Goal: Task Accomplishment & Management: Use online tool/utility

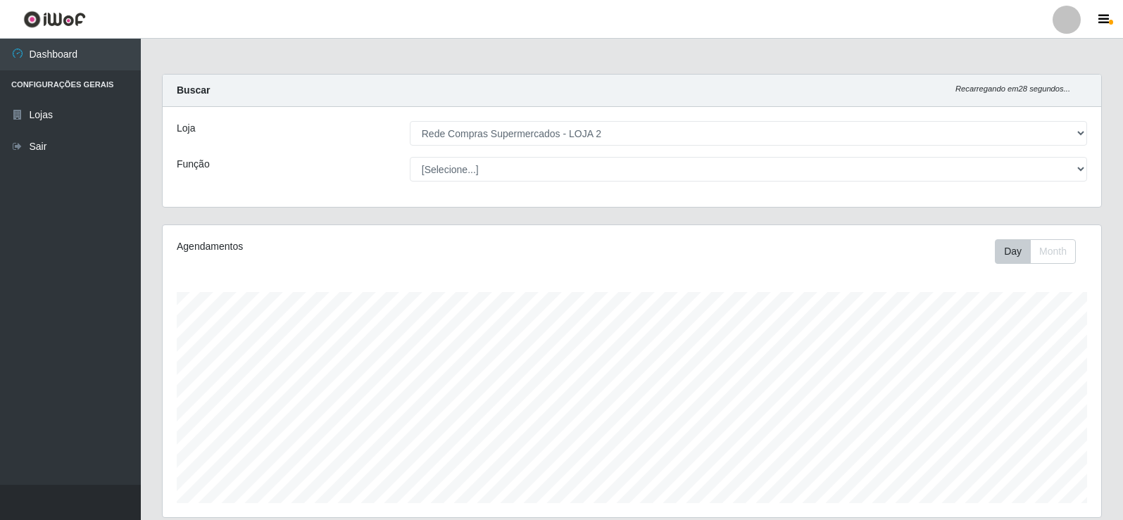
select select "161"
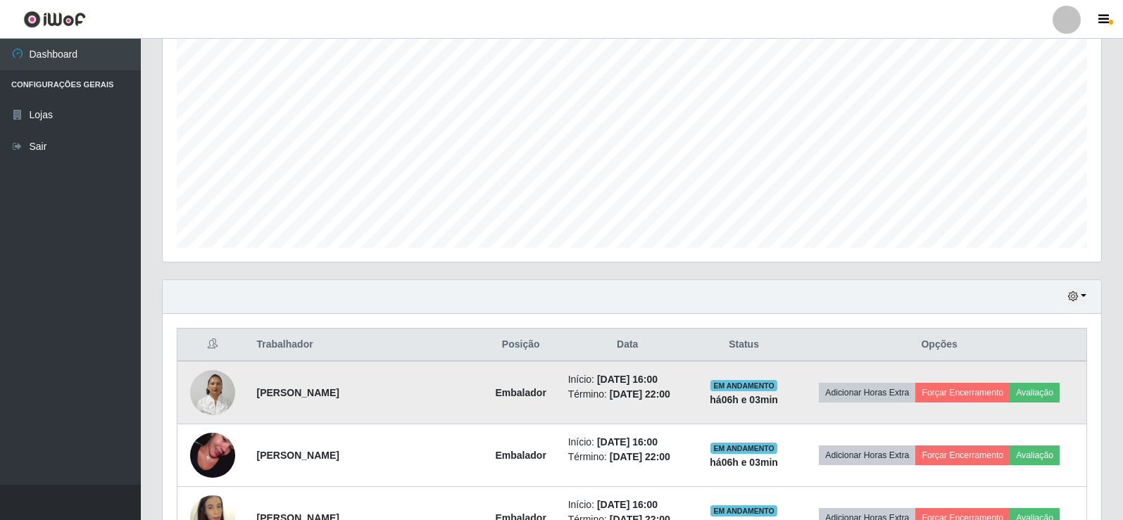
scroll to position [484, 0]
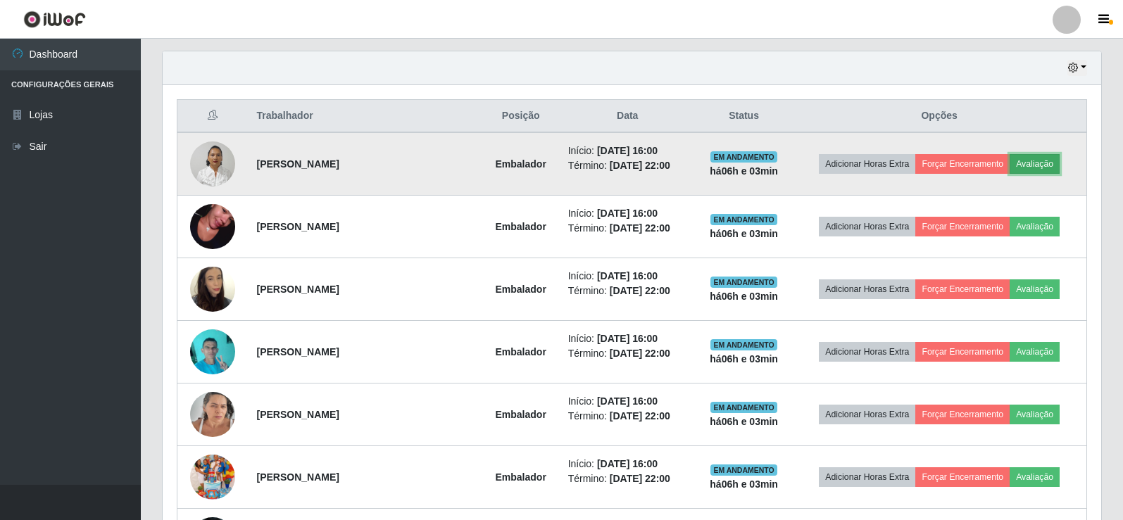
click at [1048, 161] on button "Avaliação" at bounding box center [1034, 164] width 50 height 20
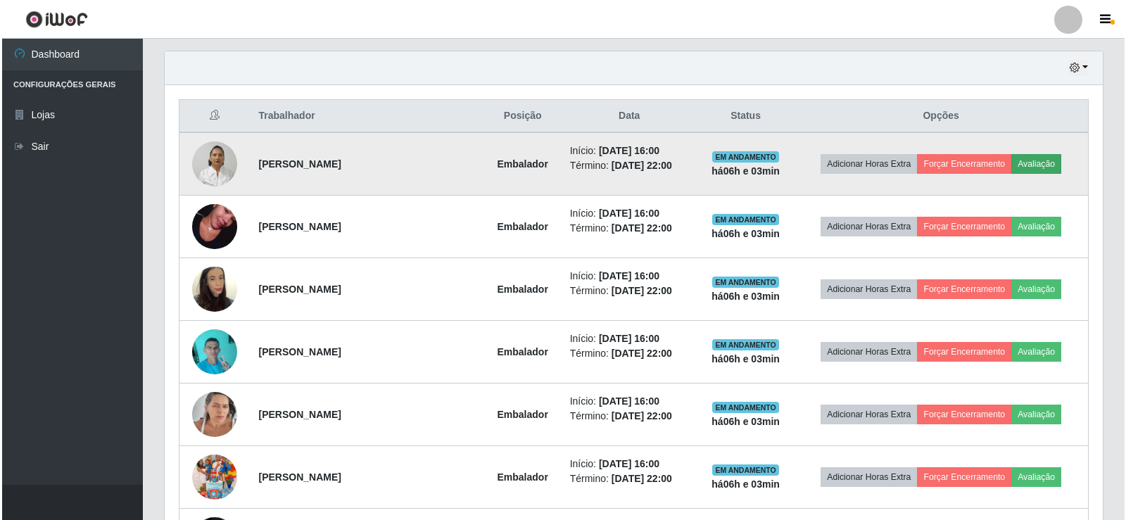
scroll to position [292, 931]
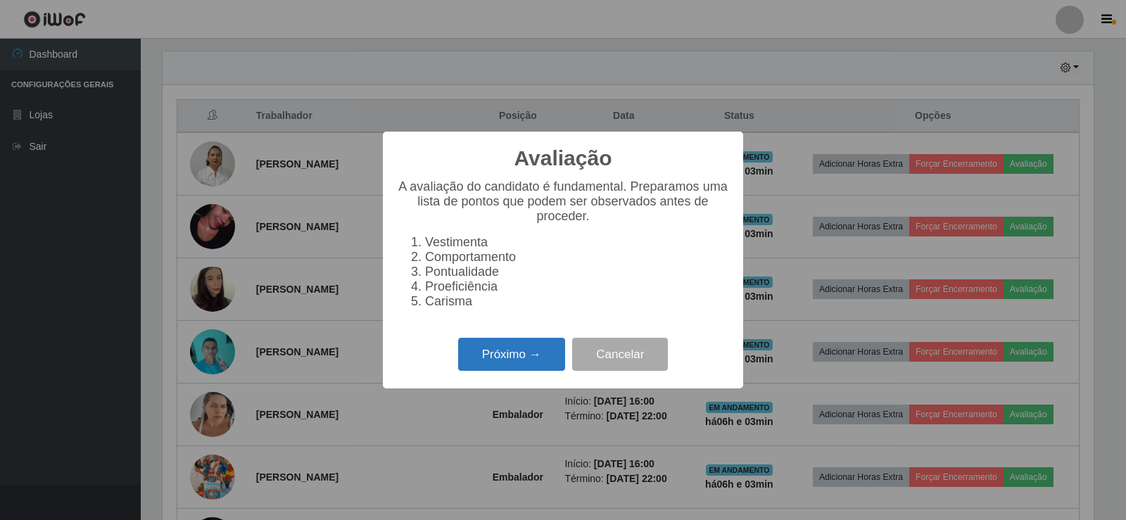
click at [501, 356] on button "Próximo →" at bounding box center [511, 354] width 107 height 33
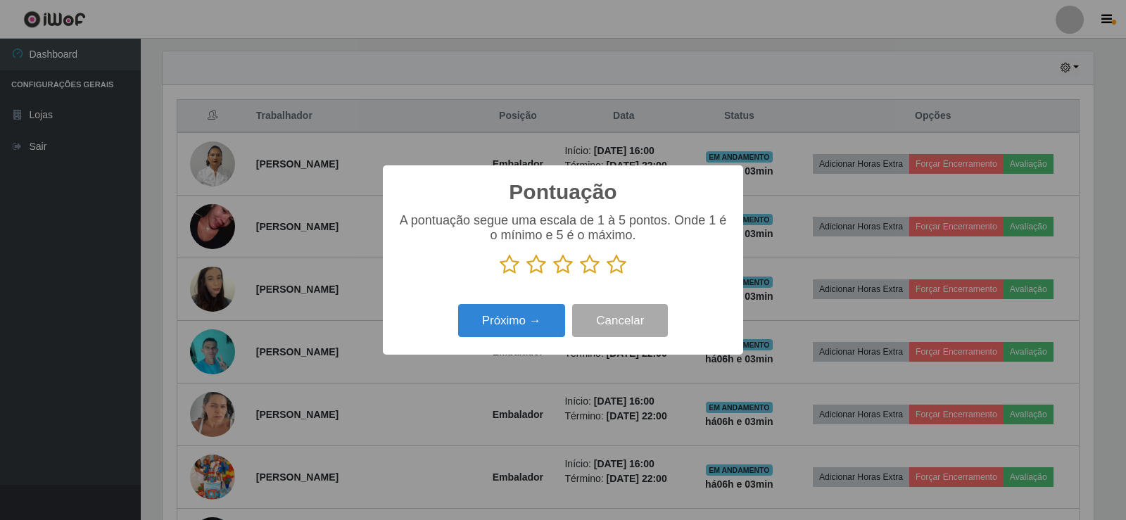
click at [614, 270] on icon at bounding box center [617, 264] width 20 height 21
click at [607, 275] on input "radio" at bounding box center [607, 275] width 0 height 0
click at [534, 315] on button "Próximo →" at bounding box center [511, 320] width 107 height 33
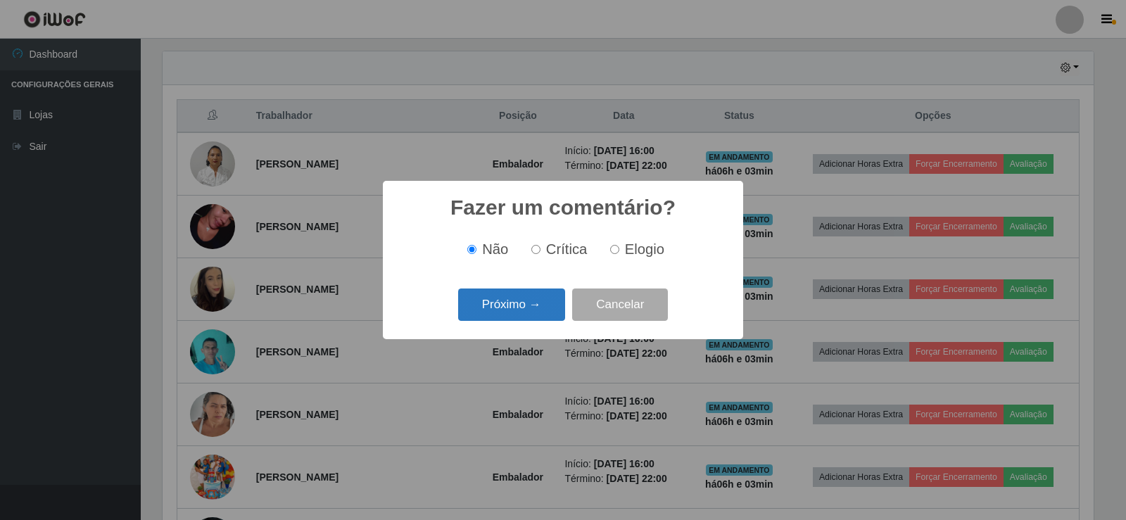
click at [533, 308] on button "Próximo →" at bounding box center [511, 305] width 107 height 33
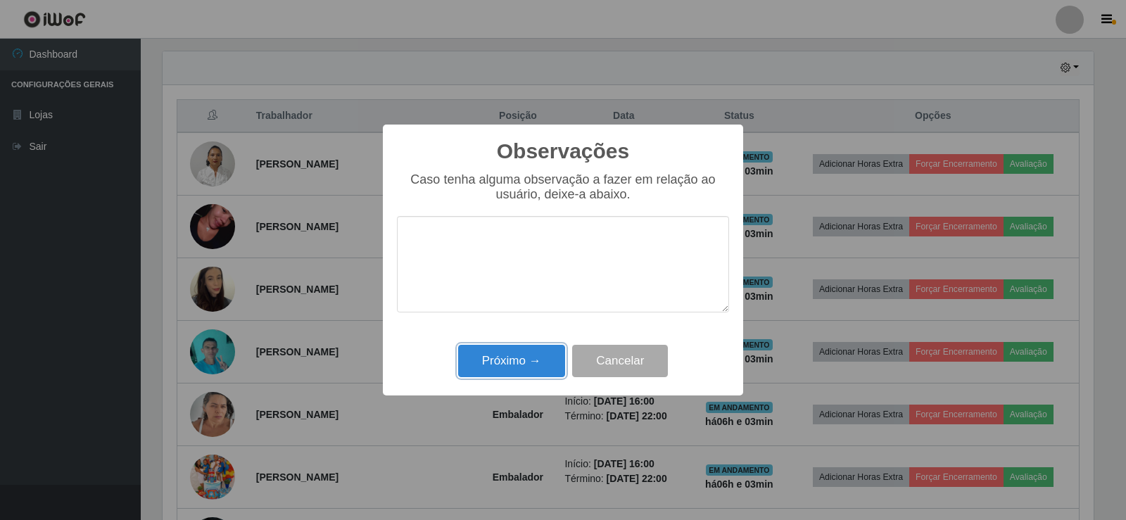
drag, startPoint x: 538, startPoint y: 357, endPoint x: 555, endPoint y: 343, distance: 21.5
click at [538, 358] on button "Próximo →" at bounding box center [511, 361] width 107 height 33
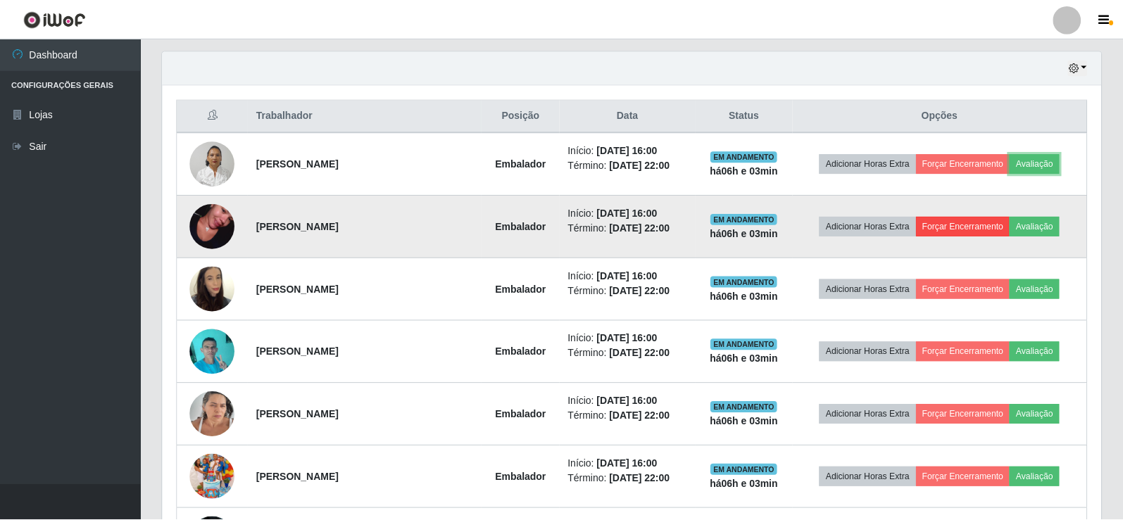
scroll to position [292, 938]
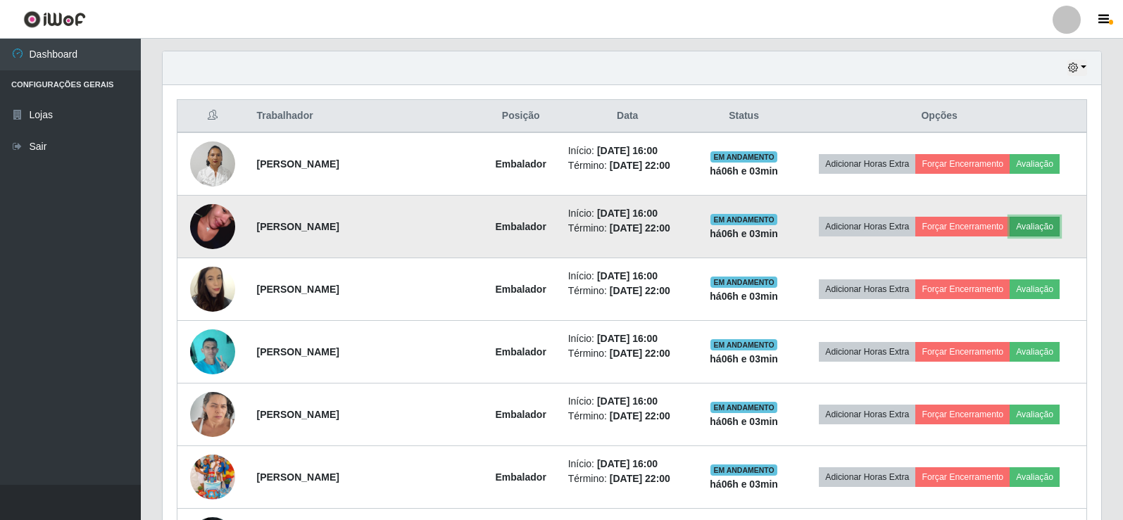
click at [1037, 232] on button "Avaliação" at bounding box center [1034, 227] width 50 height 20
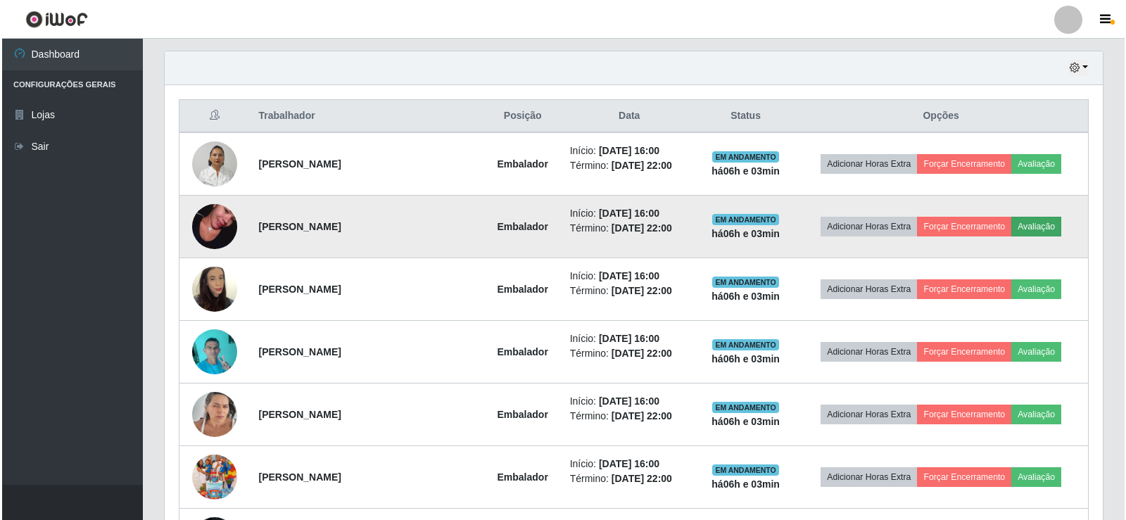
scroll to position [292, 931]
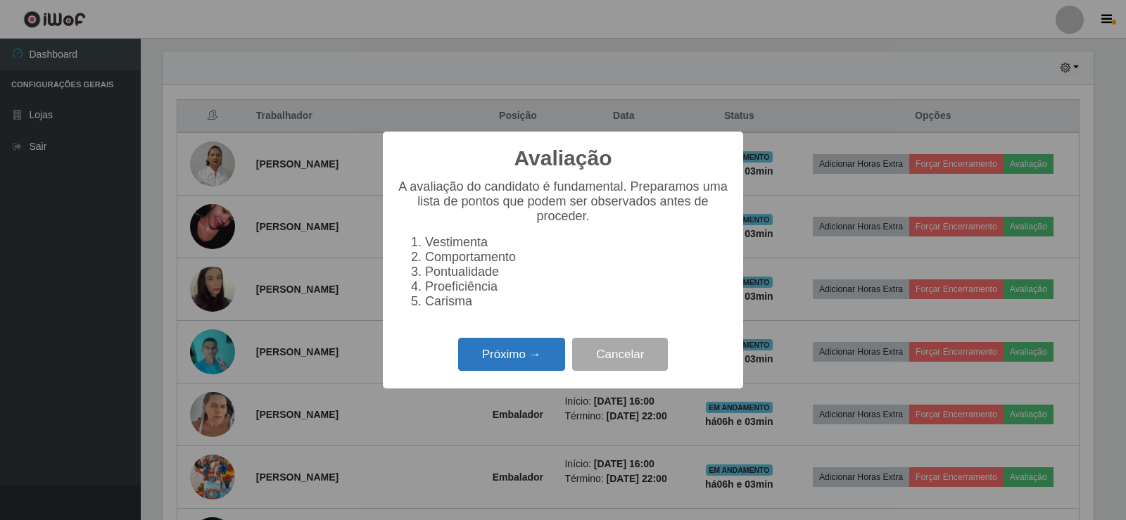
click at [485, 366] on button "Próximo →" at bounding box center [511, 354] width 107 height 33
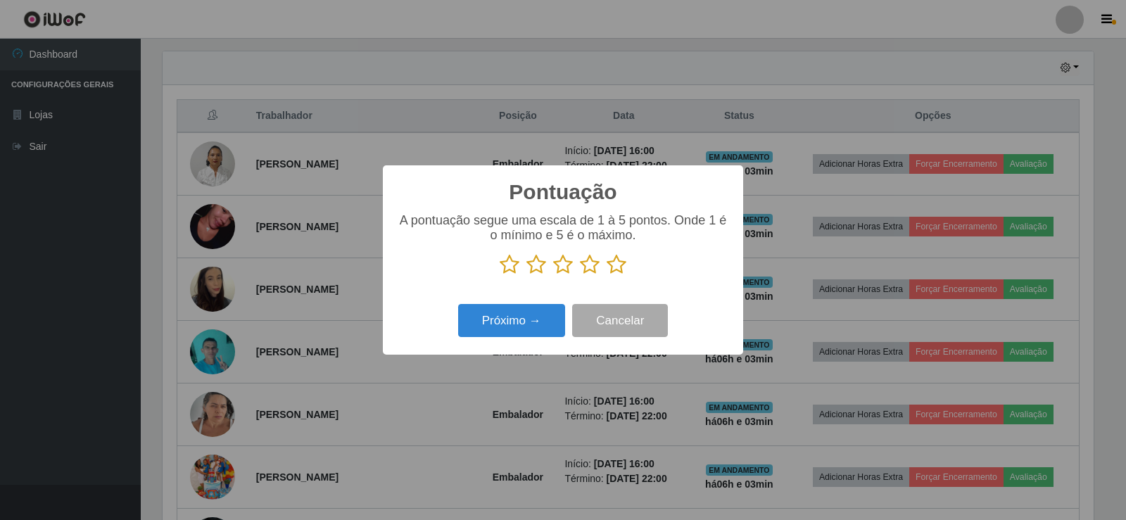
click at [617, 264] on icon at bounding box center [617, 264] width 20 height 21
click at [607, 275] on input "radio" at bounding box center [607, 275] width 0 height 0
click at [500, 324] on button "Próximo →" at bounding box center [511, 320] width 107 height 33
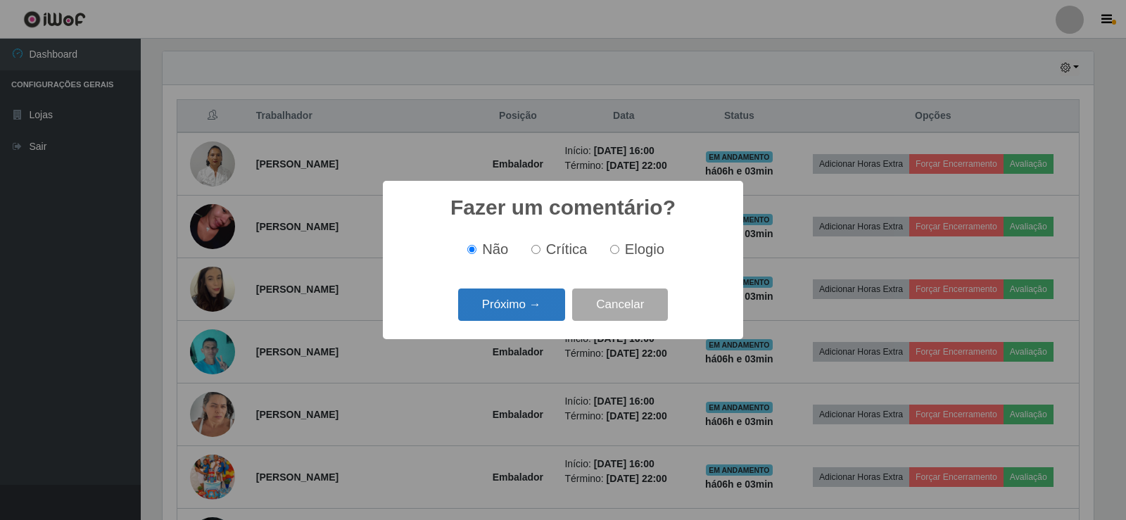
click at [512, 312] on button "Próximo →" at bounding box center [511, 305] width 107 height 33
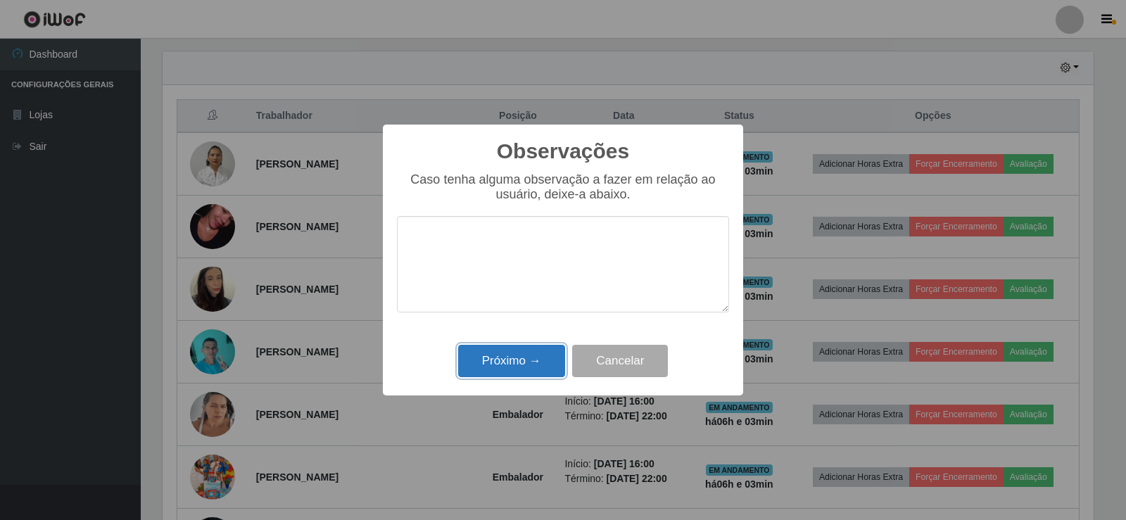
click at [529, 367] on button "Próximo →" at bounding box center [511, 361] width 107 height 33
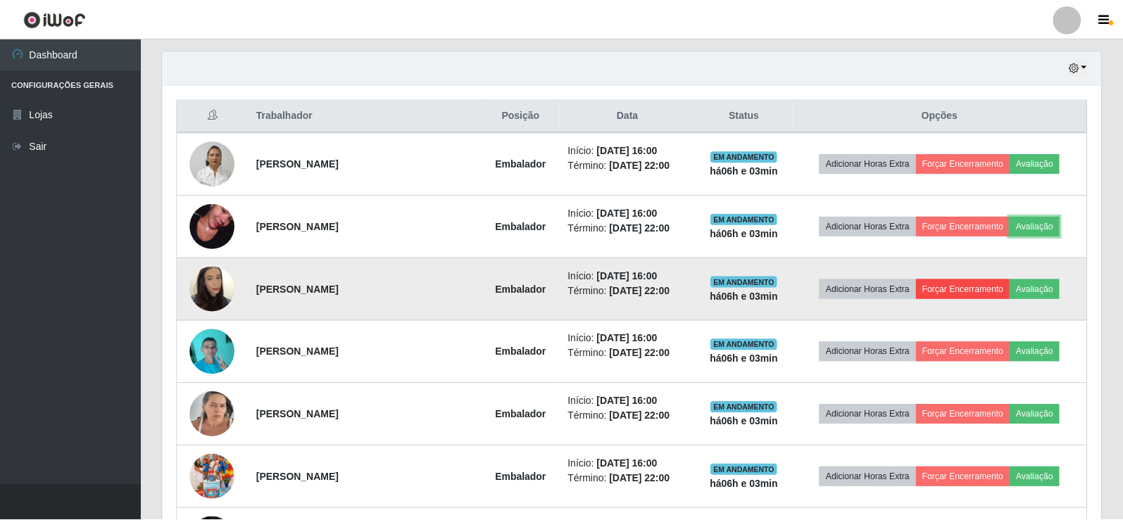
scroll to position [292, 938]
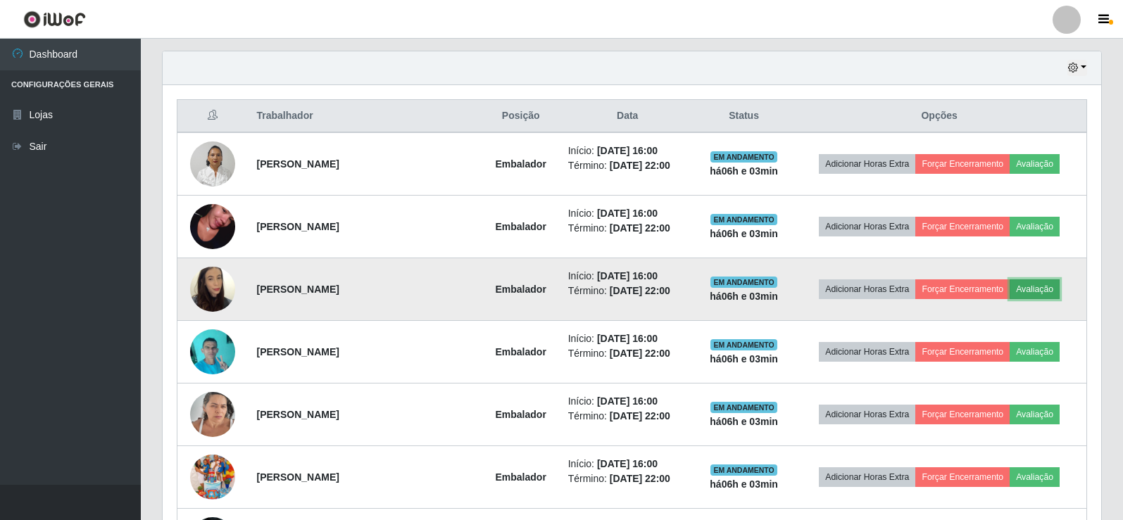
click at [1035, 287] on button "Avaliação" at bounding box center [1034, 289] width 50 height 20
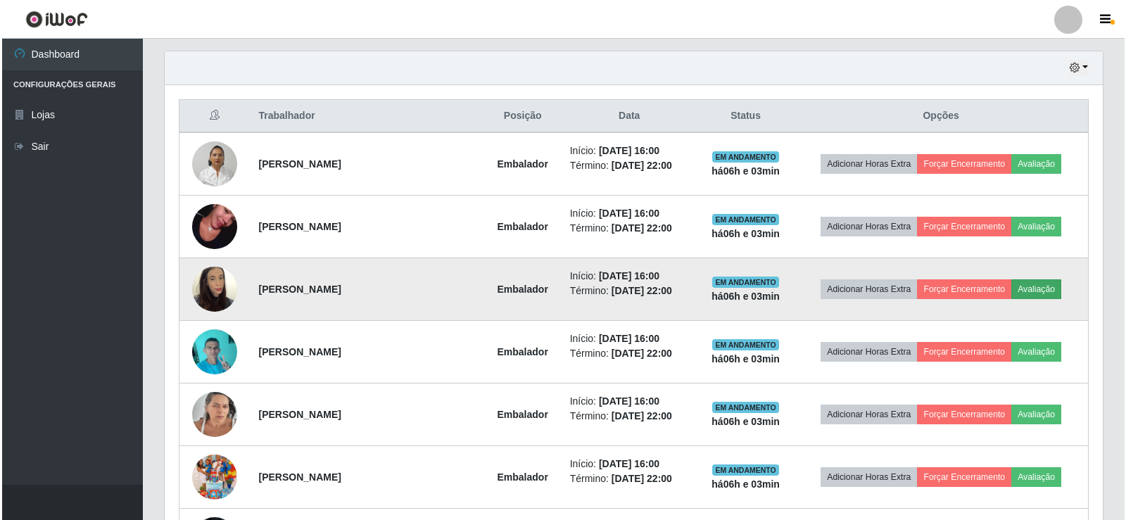
scroll to position [292, 931]
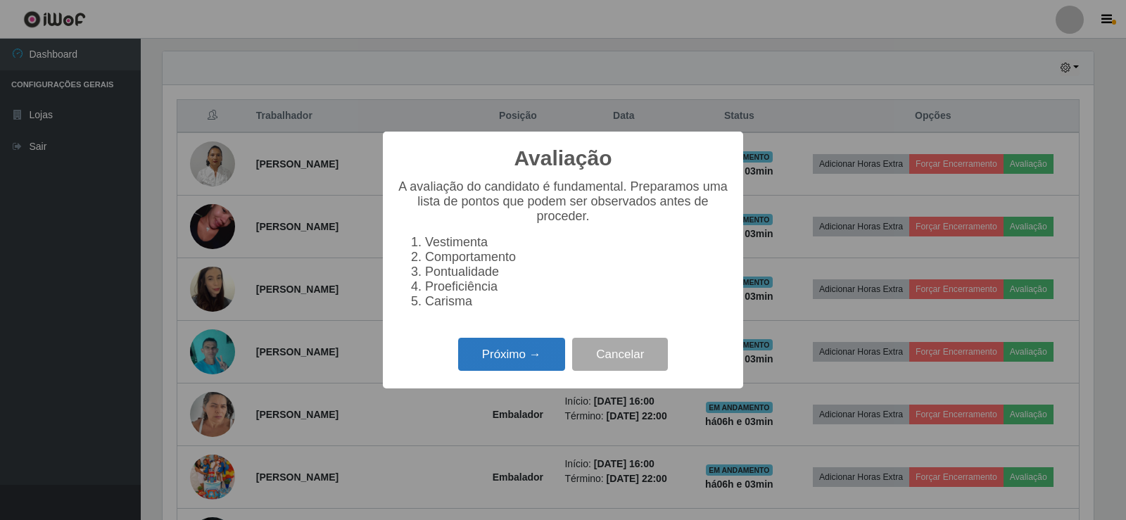
click at [489, 371] on button "Próximo →" at bounding box center [511, 354] width 107 height 33
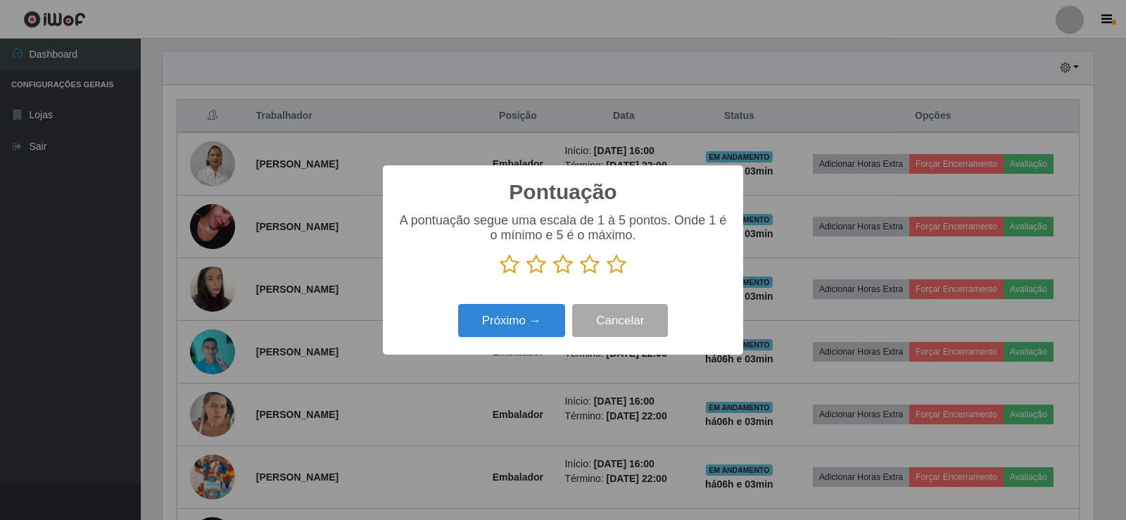
scroll to position [703497, 702857]
click at [616, 268] on icon at bounding box center [617, 264] width 20 height 21
click at [607, 275] on input "radio" at bounding box center [607, 275] width 0 height 0
click at [494, 331] on button "Próximo →" at bounding box center [511, 320] width 107 height 33
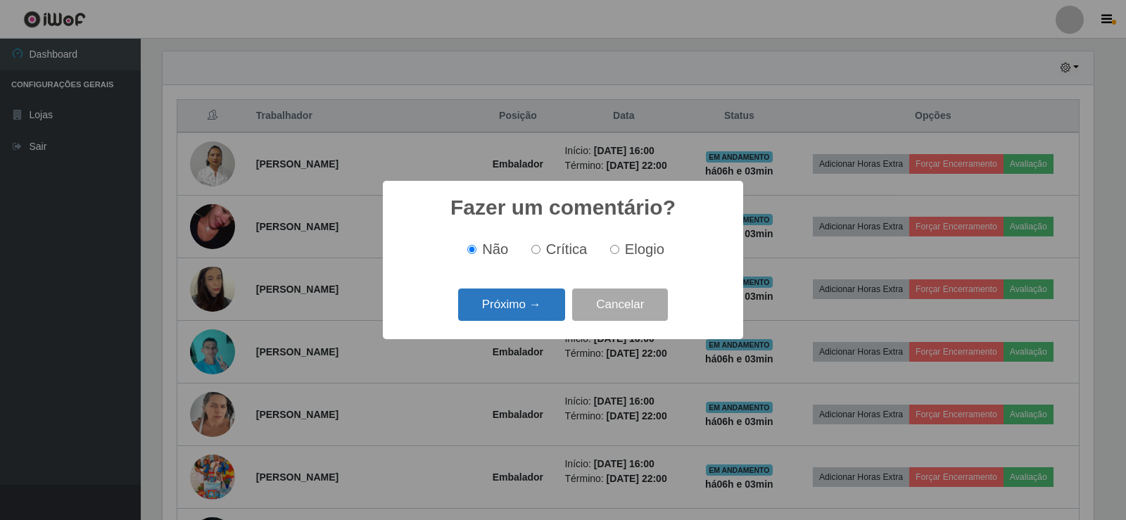
click at [507, 296] on button "Próximo →" at bounding box center [511, 305] width 107 height 33
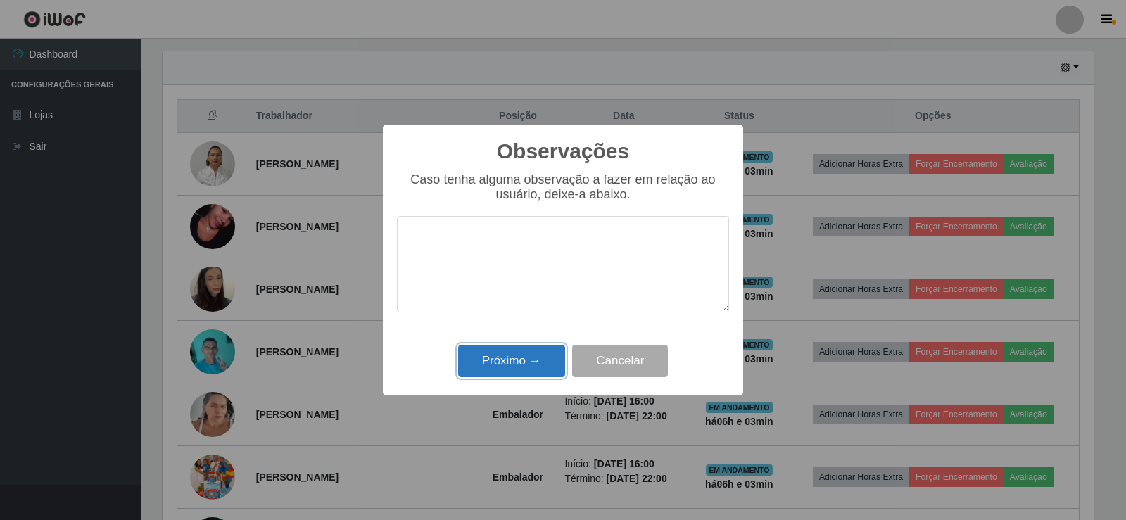
click at [523, 360] on button "Próximo →" at bounding box center [511, 361] width 107 height 33
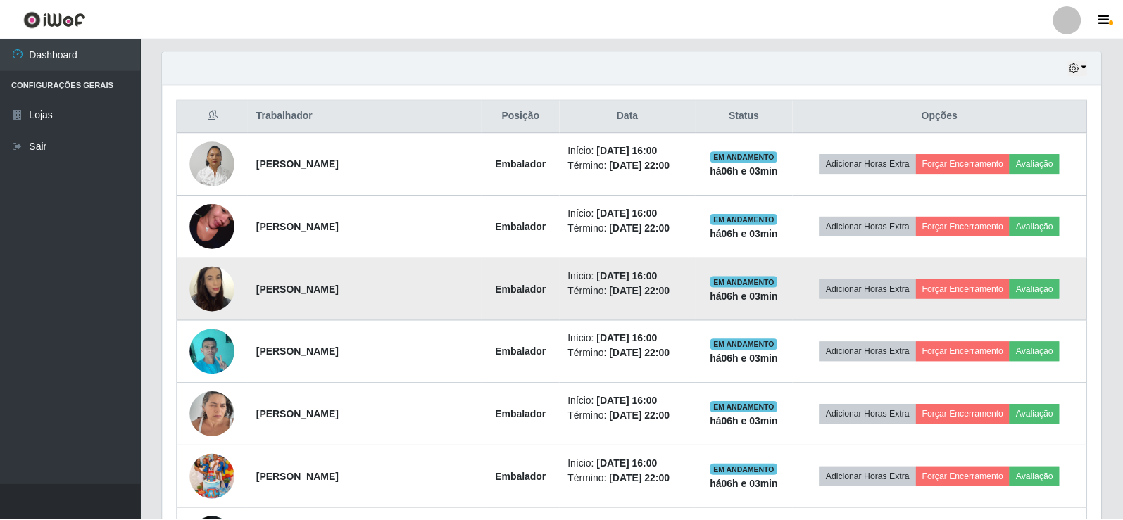
scroll to position [292, 938]
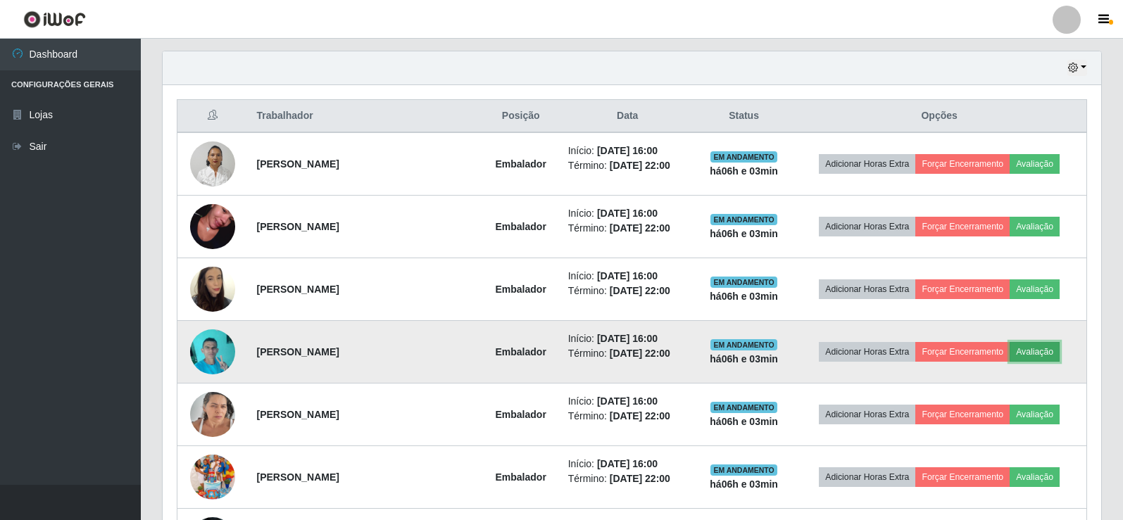
drag, startPoint x: 1059, startPoint y: 355, endPoint x: 1036, endPoint y: 350, distance: 23.6
click at [1036, 350] on button "Avaliação" at bounding box center [1034, 352] width 50 height 20
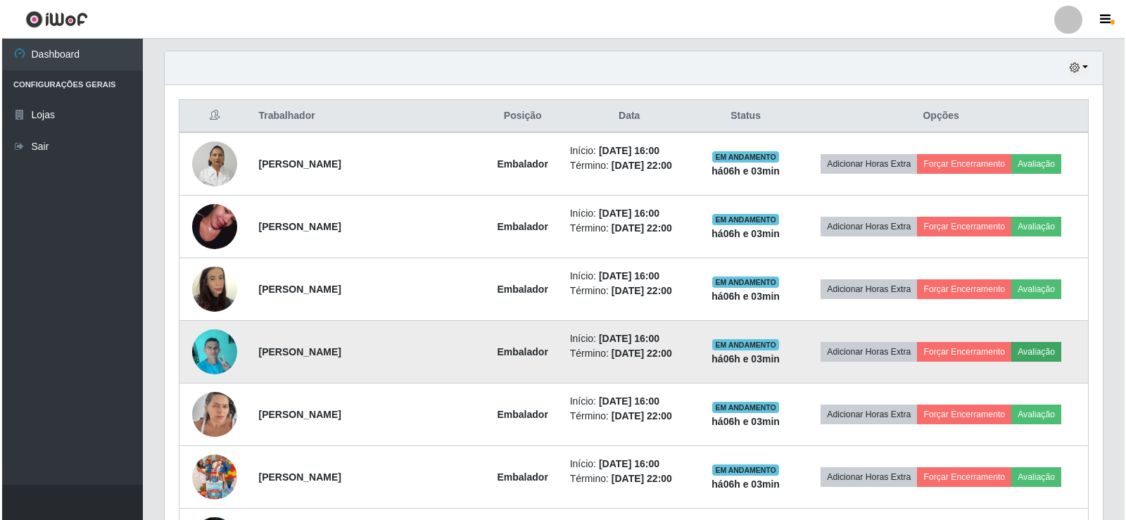
scroll to position [292, 931]
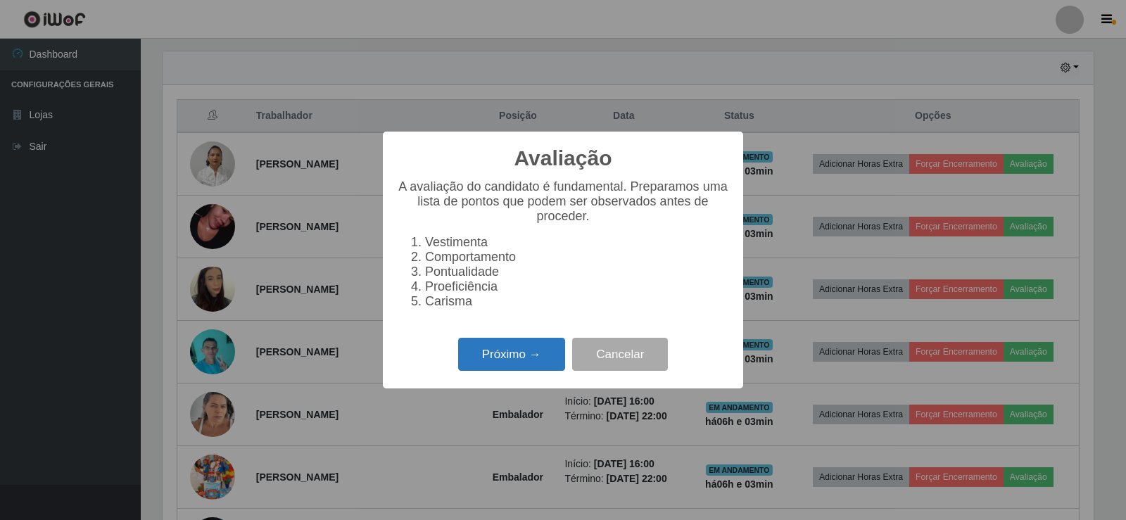
click at [529, 355] on button "Próximo →" at bounding box center [511, 354] width 107 height 33
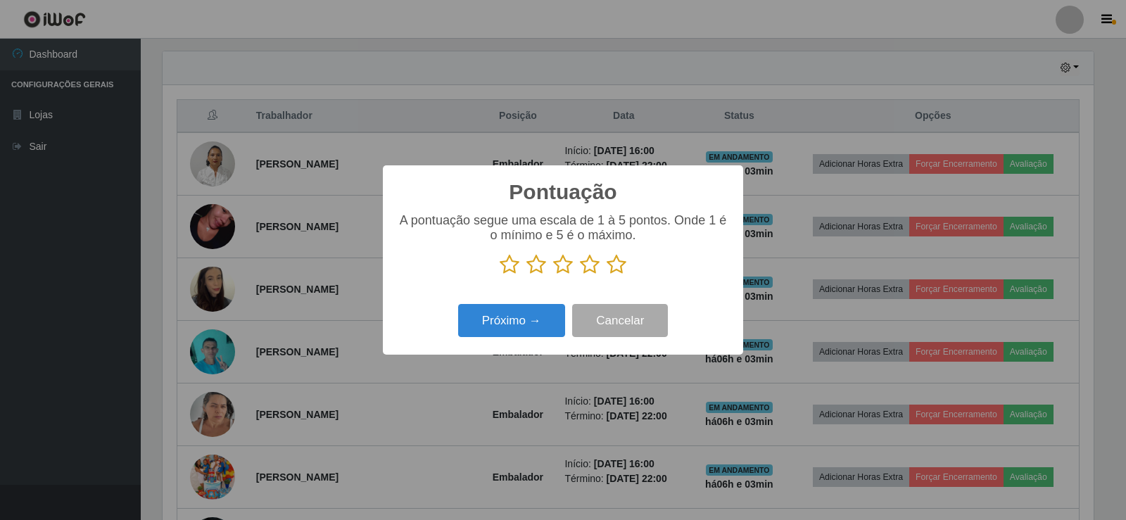
click at [621, 267] on icon at bounding box center [617, 264] width 20 height 21
click at [607, 275] on input "radio" at bounding box center [607, 275] width 0 height 0
click at [536, 317] on button "Próximo →" at bounding box center [511, 320] width 107 height 33
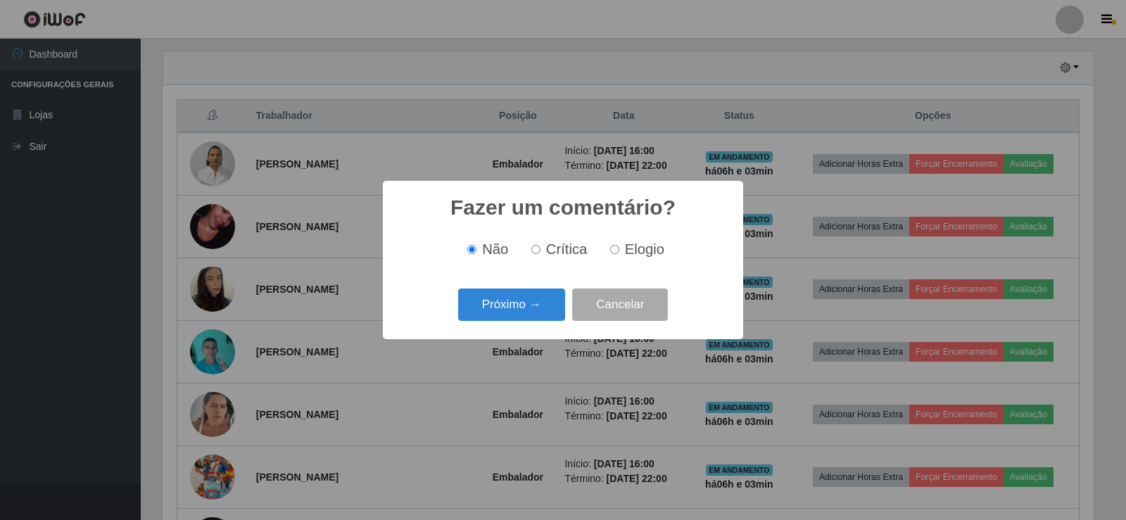
click at [523, 300] on button "Próximo →" at bounding box center [511, 305] width 107 height 33
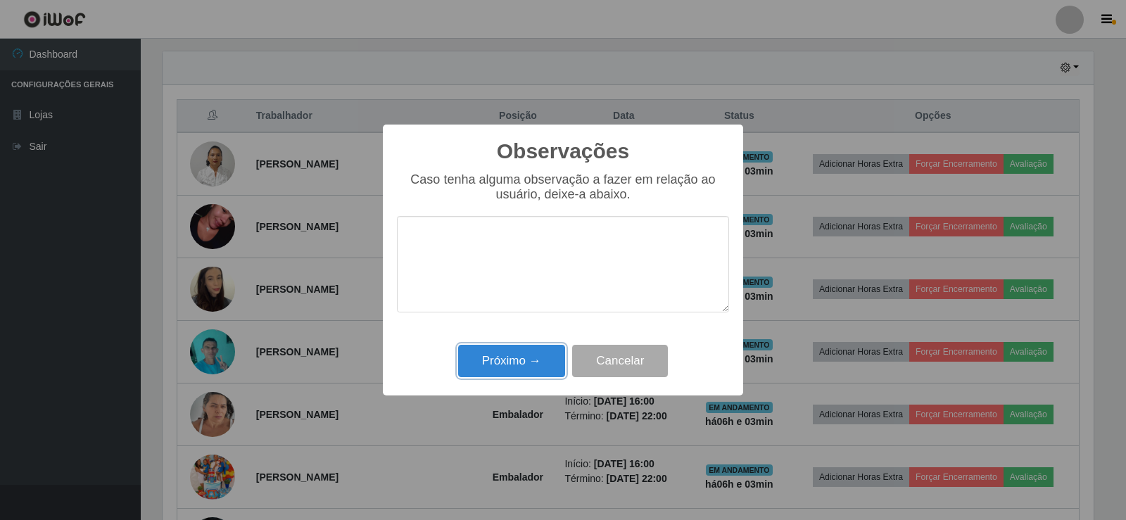
drag, startPoint x: 539, startPoint y: 363, endPoint x: 700, endPoint y: 254, distance: 194.0
click at [539, 364] on button "Próximo →" at bounding box center [511, 361] width 107 height 33
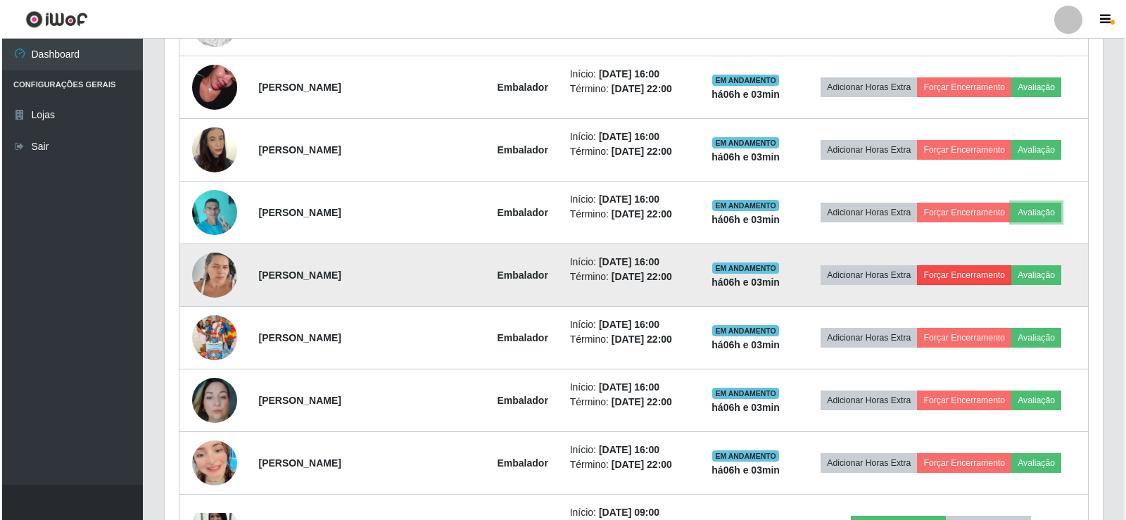
scroll to position [625, 0]
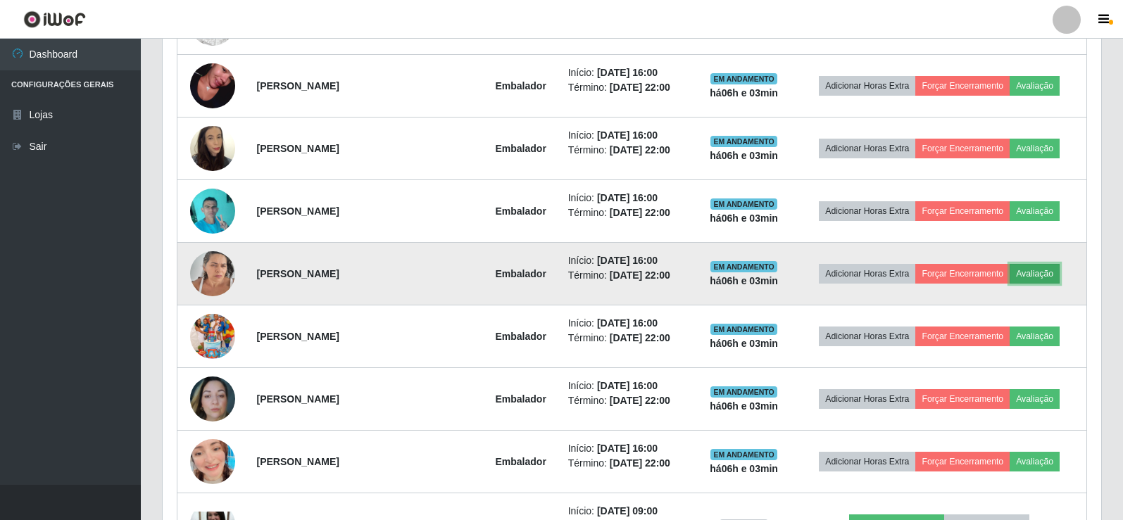
click at [1034, 267] on button "Avaliação" at bounding box center [1034, 274] width 50 height 20
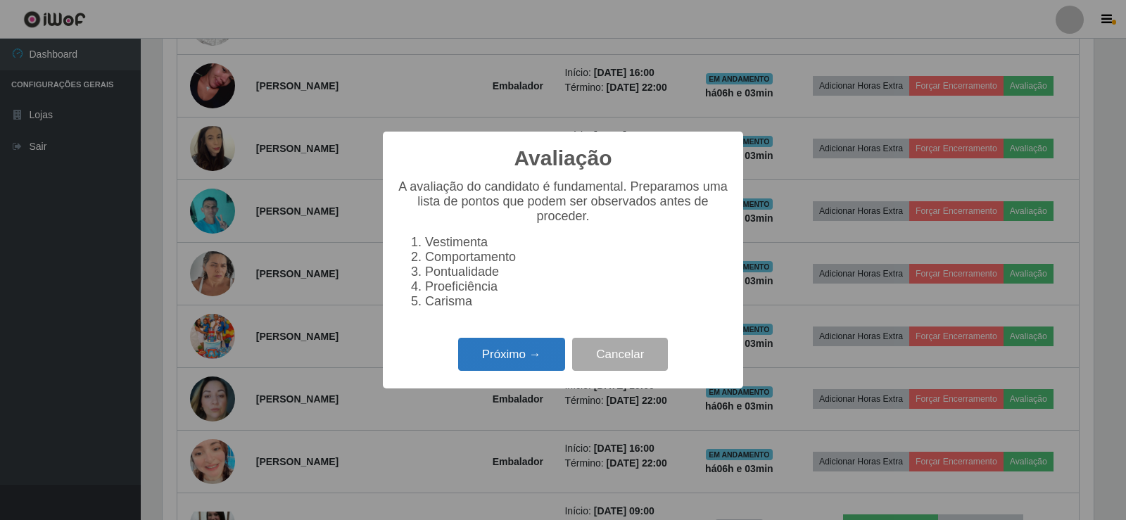
click at [544, 353] on button "Próximo →" at bounding box center [511, 354] width 107 height 33
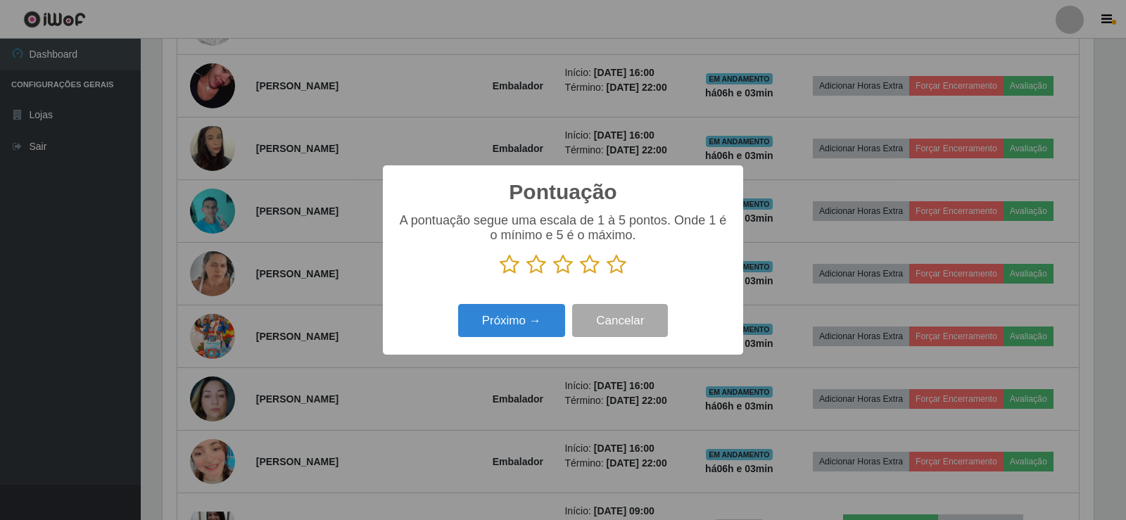
scroll to position [703497, 702857]
drag, startPoint x: 617, startPoint y: 258, endPoint x: 610, endPoint y: 265, distance: 9.0
click at [614, 262] on icon at bounding box center [617, 264] width 20 height 21
click at [607, 275] on input "radio" at bounding box center [607, 275] width 0 height 0
click at [508, 327] on button "Próximo →" at bounding box center [511, 320] width 107 height 33
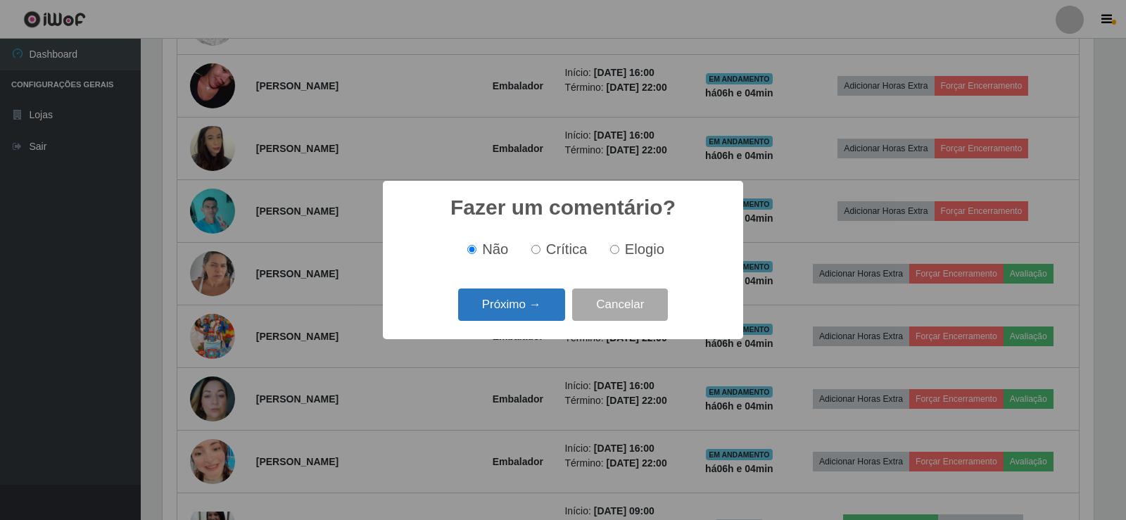
click at [516, 312] on button "Próximo →" at bounding box center [511, 305] width 107 height 33
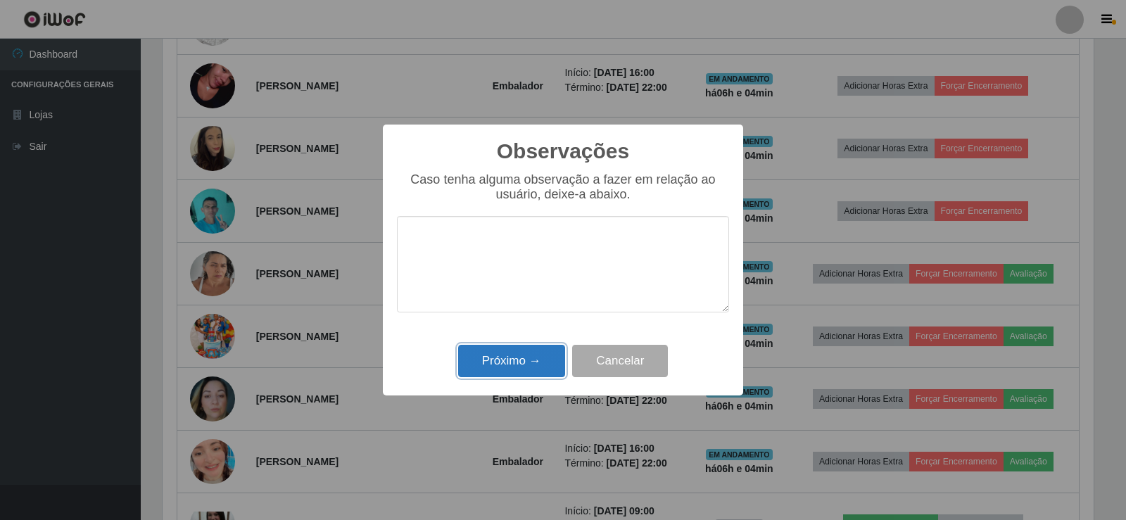
click at [521, 350] on button "Próximo →" at bounding box center [511, 361] width 107 height 33
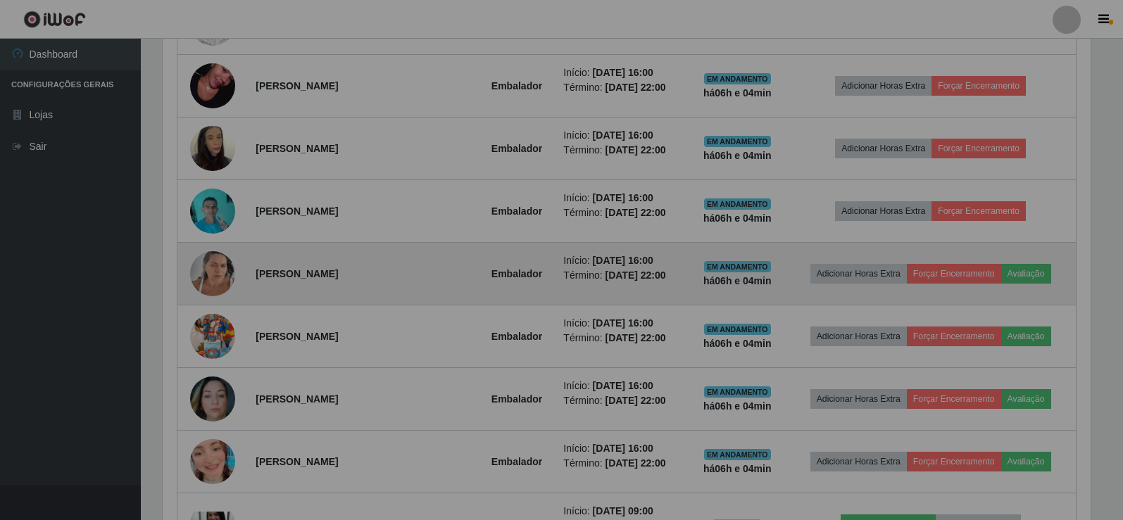
scroll to position [0, 0]
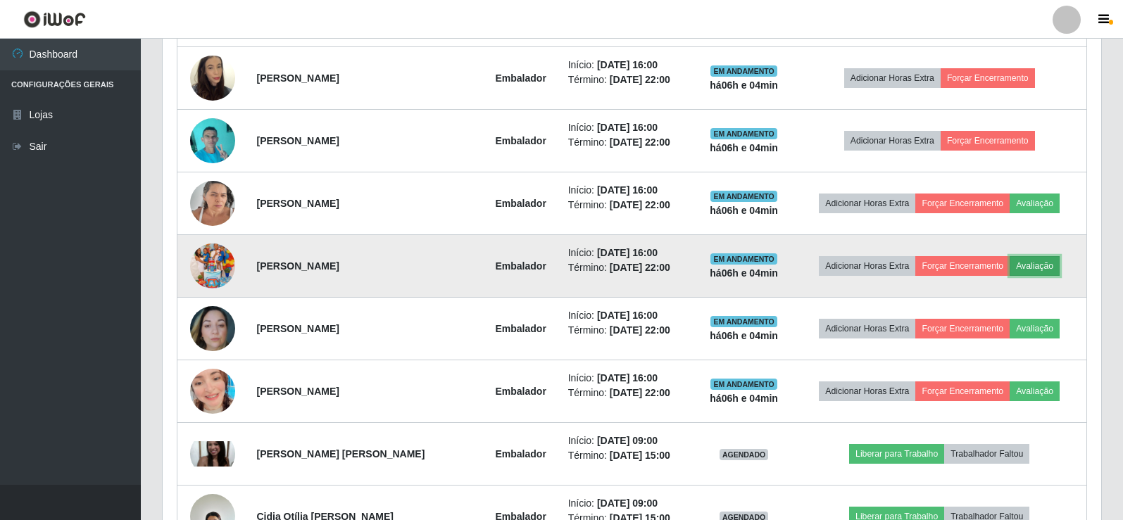
click at [1022, 265] on button "Avaliação" at bounding box center [1034, 266] width 50 height 20
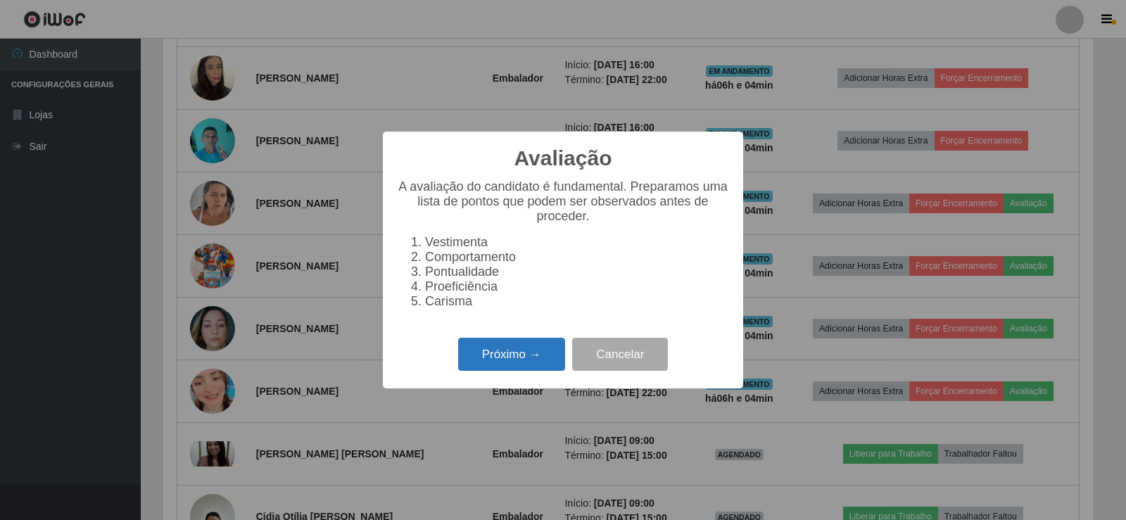
click at [530, 361] on button "Próximo →" at bounding box center [511, 354] width 107 height 33
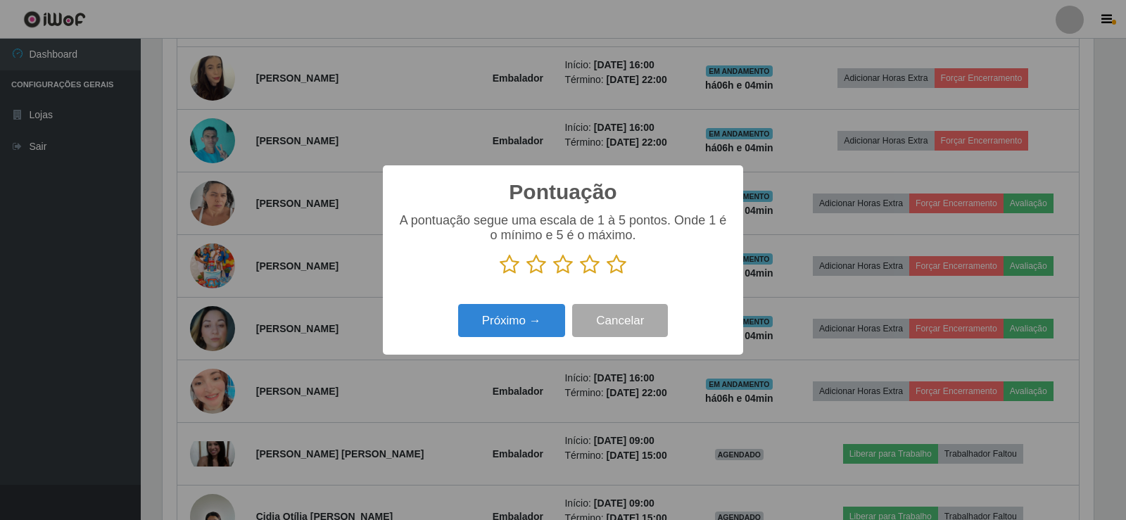
click at [612, 269] on icon at bounding box center [617, 264] width 20 height 21
click at [607, 275] on input "radio" at bounding box center [607, 275] width 0 height 0
click at [540, 312] on button "Próximo →" at bounding box center [511, 320] width 107 height 33
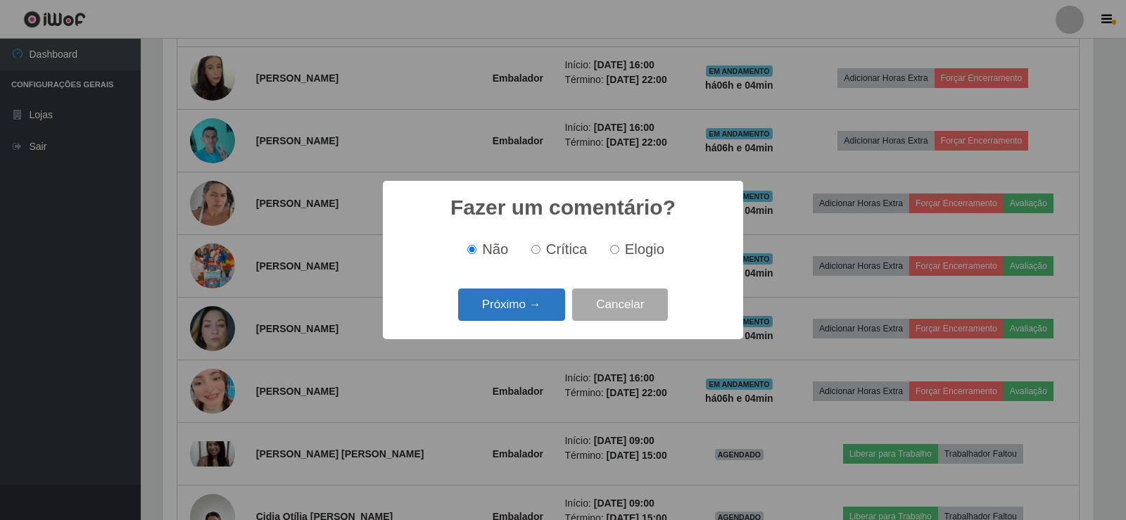
click at [538, 303] on button "Próximo →" at bounding box center [511, 305] width 107 height 33
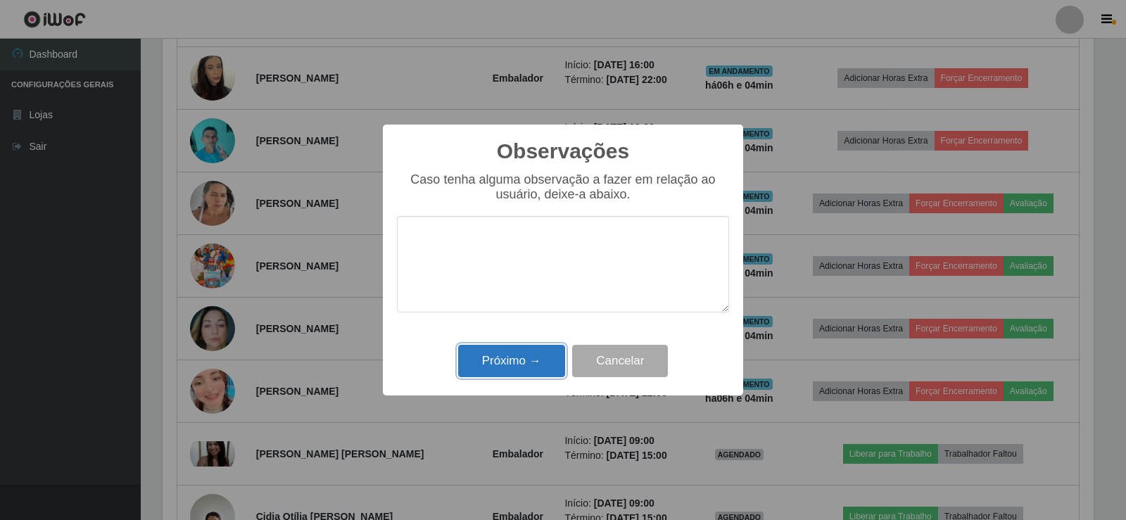
click at [529, 360] on button "Próximo →" at bounding box center [511, 361] width 107 height 33
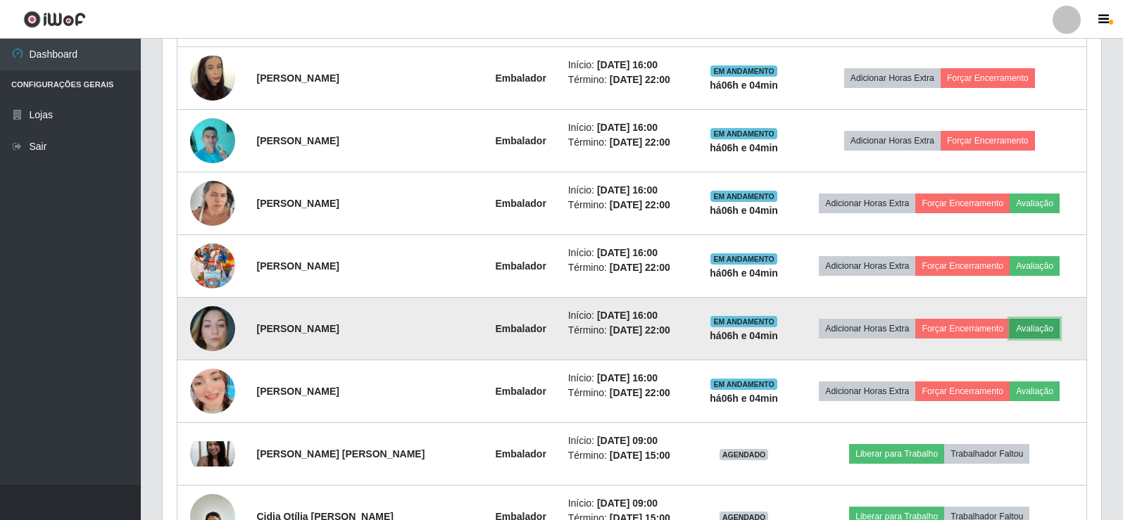
click at [1053, 332] on button "Avaliação" at bounding box center [1034, 329] width 50 height 20
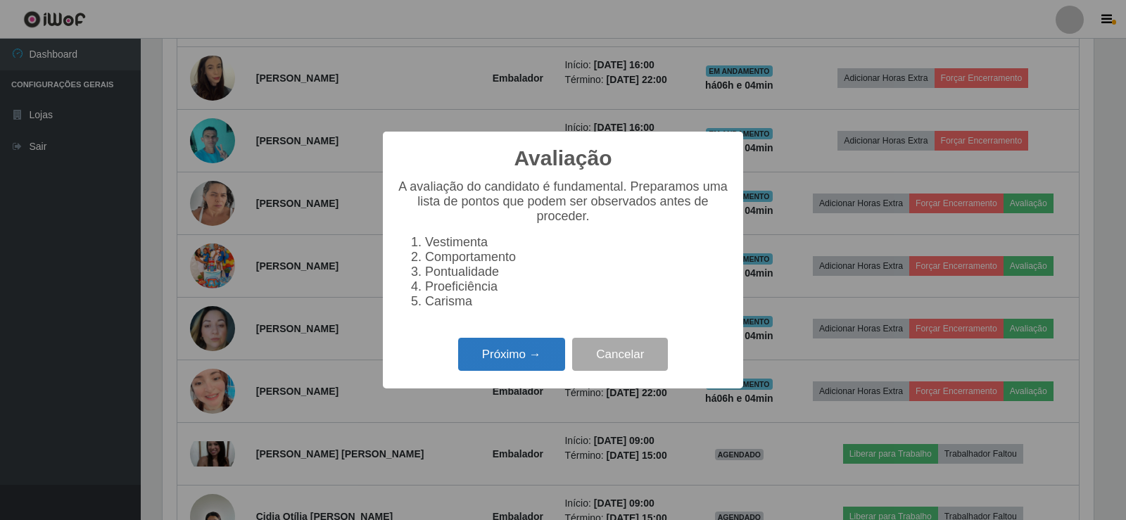
click at [517, 351] on button "Próximo →" at bounding box center [511, 354] width 107 height 33
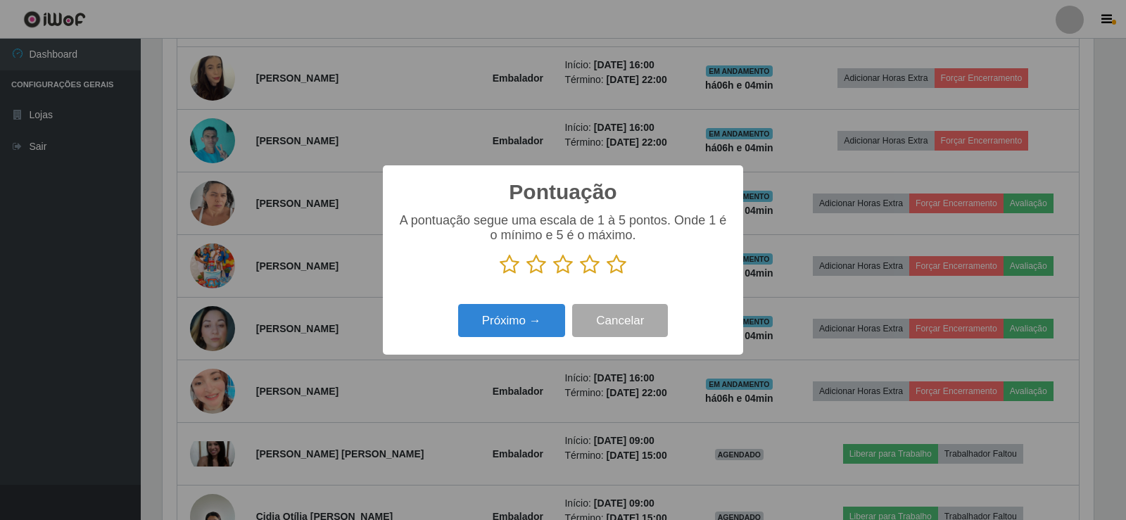
click at [612, 275] on icon at bounding box center [617, 264] width 20 height 21
click at [607, 275] on input "radio" at bounding box center [607, 275] width 0 height 0
click at [549, 312] on button "Próximo →" at bounding box center [511, 320] width 107 height 33
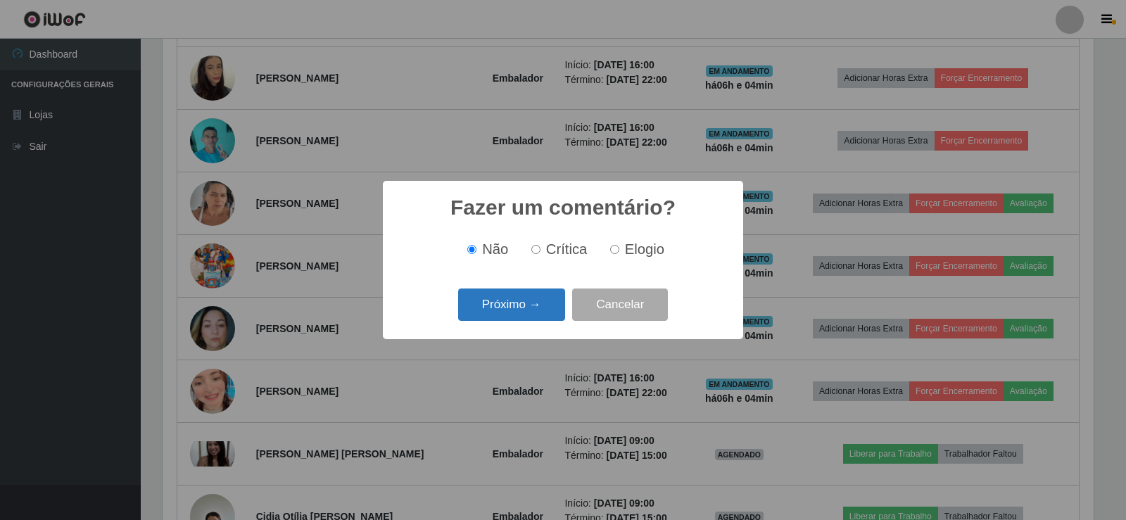
click at [541, 305] on button "Próximo →" at bounding box center [511, 305] width 107 height 33
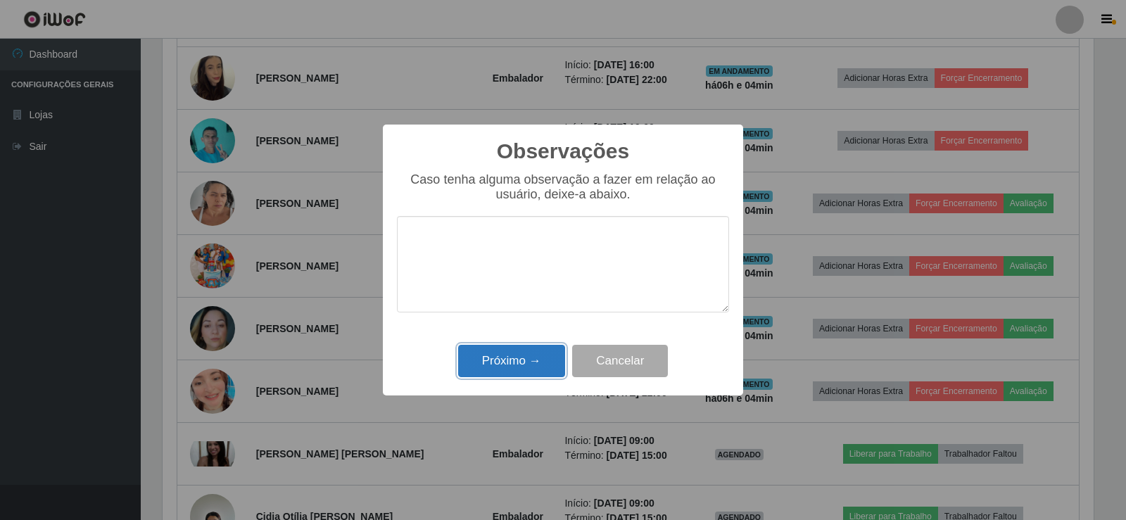
click at [538, 362] on button "Próximo →" at bounding box center [511, 361] width 107 height 33
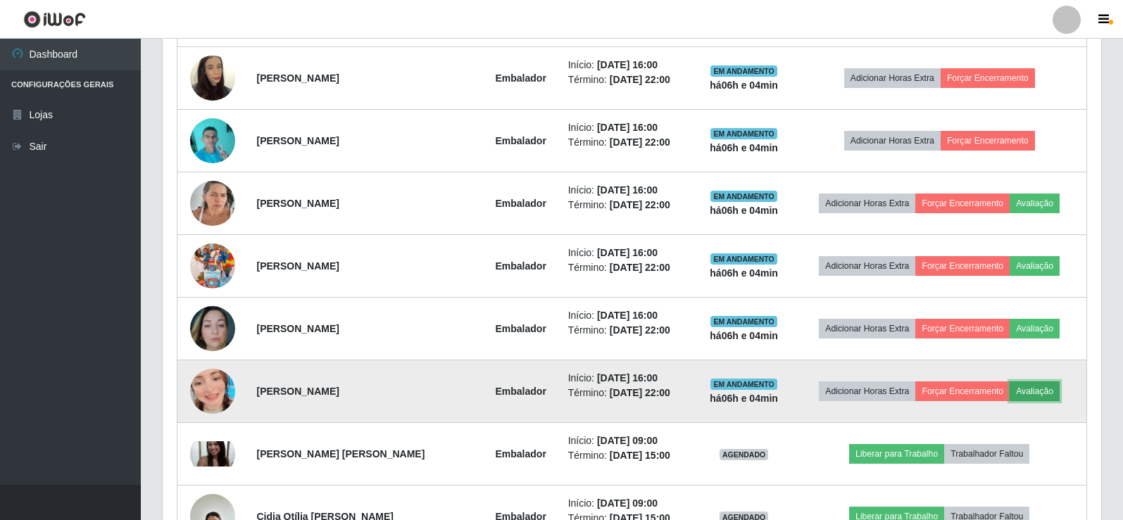
click at [1044, 388] on button "Avaliação" at bounding box center [1034, 391] width 50 height 20
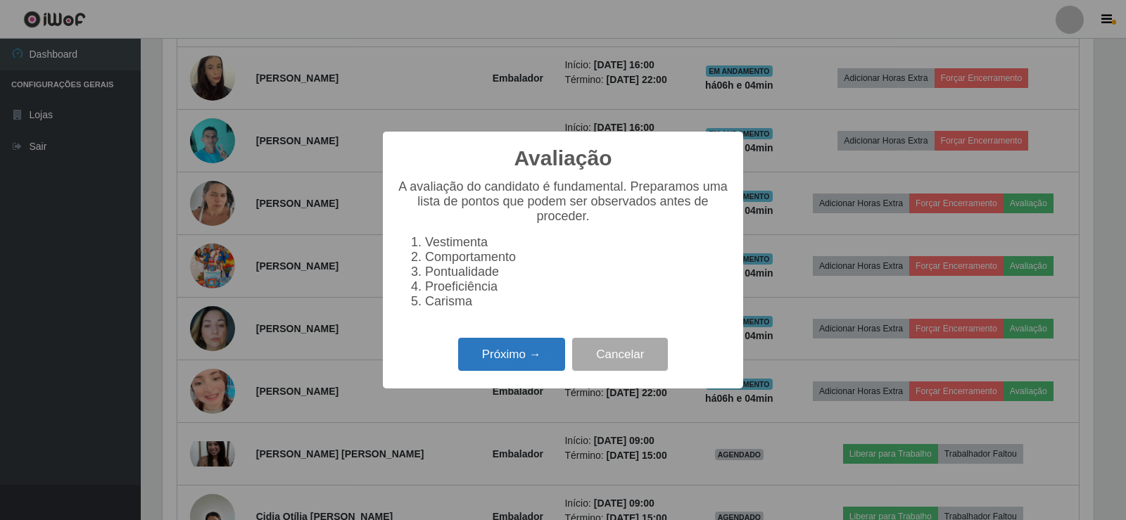
click at [526, 353] on button "Próximo →" at bounding box center [511, 354] width 107 height 33
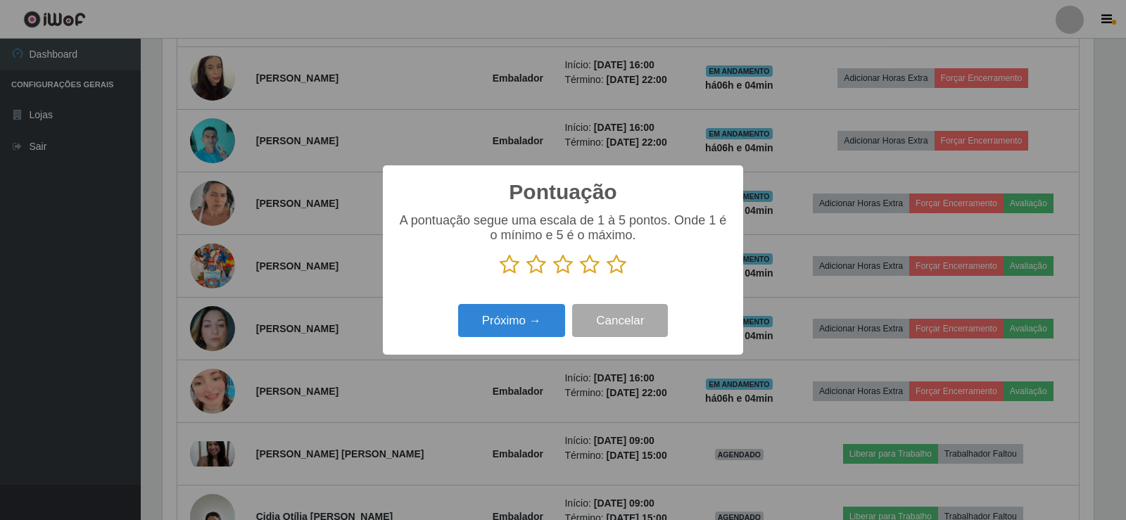
click at [615, 267] on icon at bounding box center [617, 264] width 20 height 21
click at [607, 275] on input "radio" at bounding box center [607, 275] width 0 height 0
click at [511, 317] on button "Próximo →" at bounding box center [511, 320] width 107 height 33
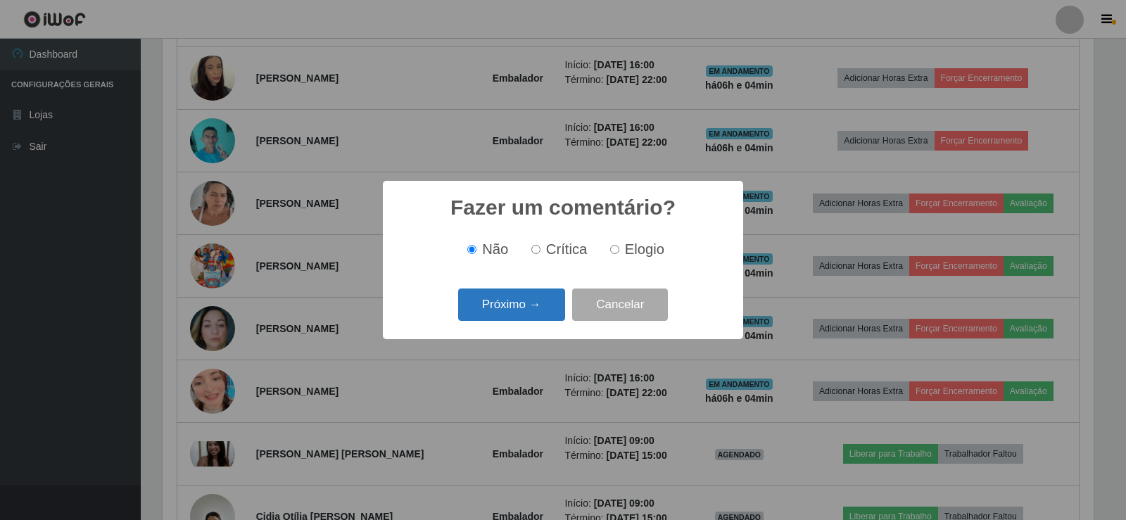
click at [513, 310] on button "Próximo →" at bounding box center [511, 305] width 107 height 33
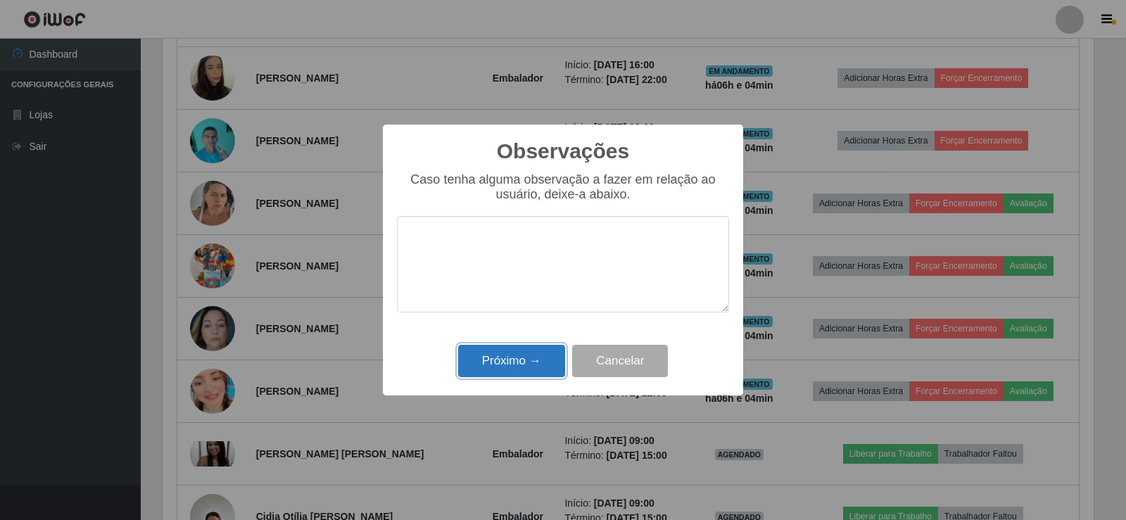
click at [528, 365] on button "Próximo →" at bounding box center [511, 361] width 107 height 33
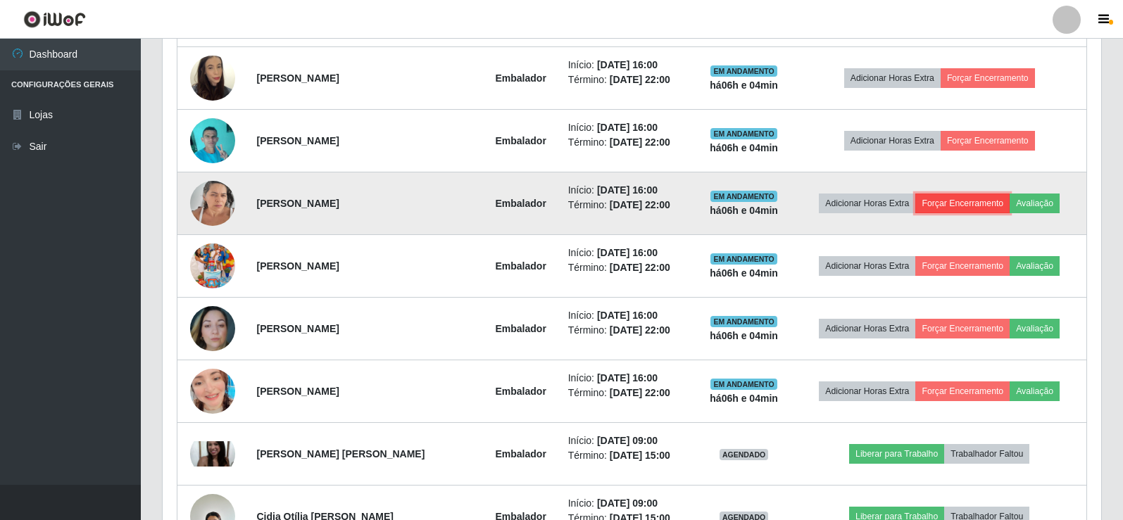
click at [955, 201] on button "Forçar Encerramento" at bounding box center [962, 204] width 94 height 20
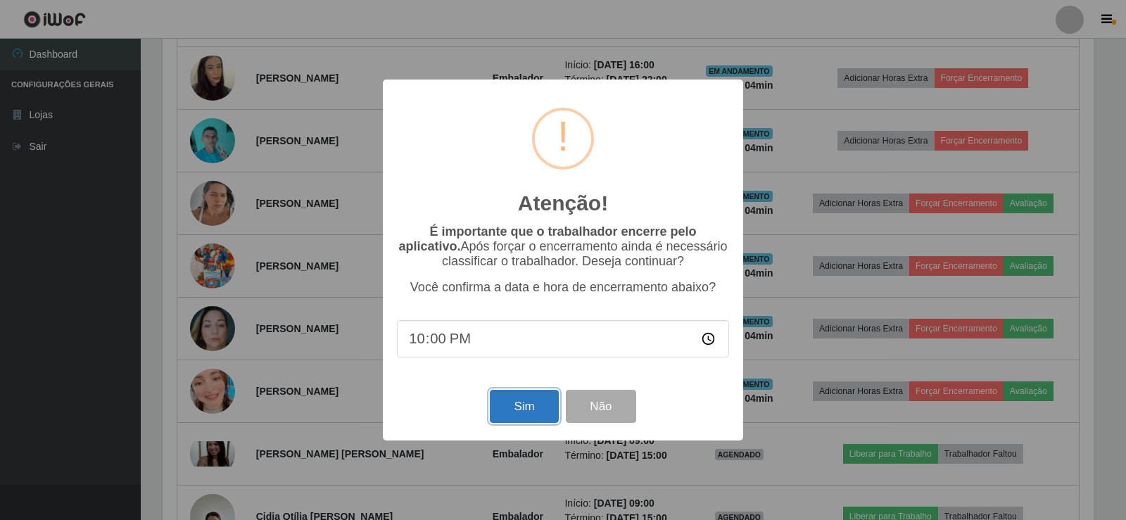
click at [526, 407] on button "Sim" at bounding box center [524, 406] width 68 height 33
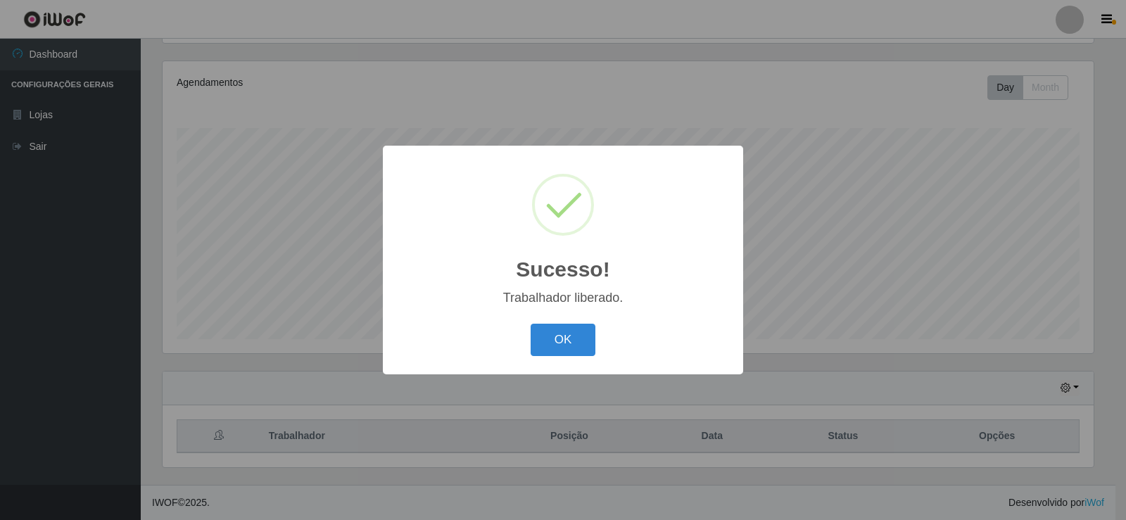
click at [581, 363] on div "Sucesso! × Trabalhador liberado. OK Cancel" at bounding box center [563, 260] width 360 height 228
click at [581, 358] on div "OK Cancel" at bounding box center [563, 340] width 332 height 40
click at [583, 353] on button "OK" at bounding box center [563, 340] width 65 height 33
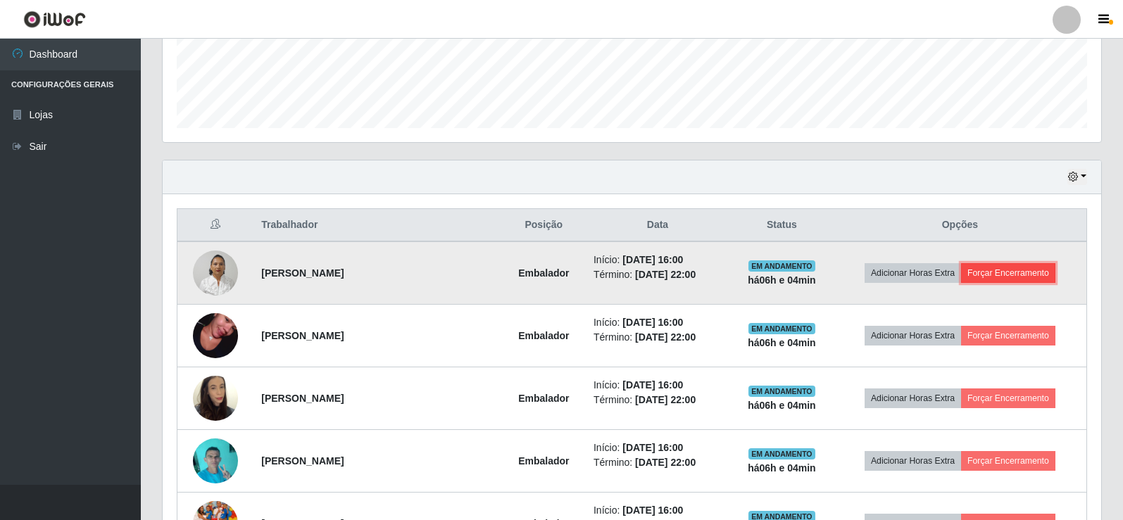
click at [1015, 274] on button "Forçar Encerramento" at bounding box center [1008, 273] width 94 height 20
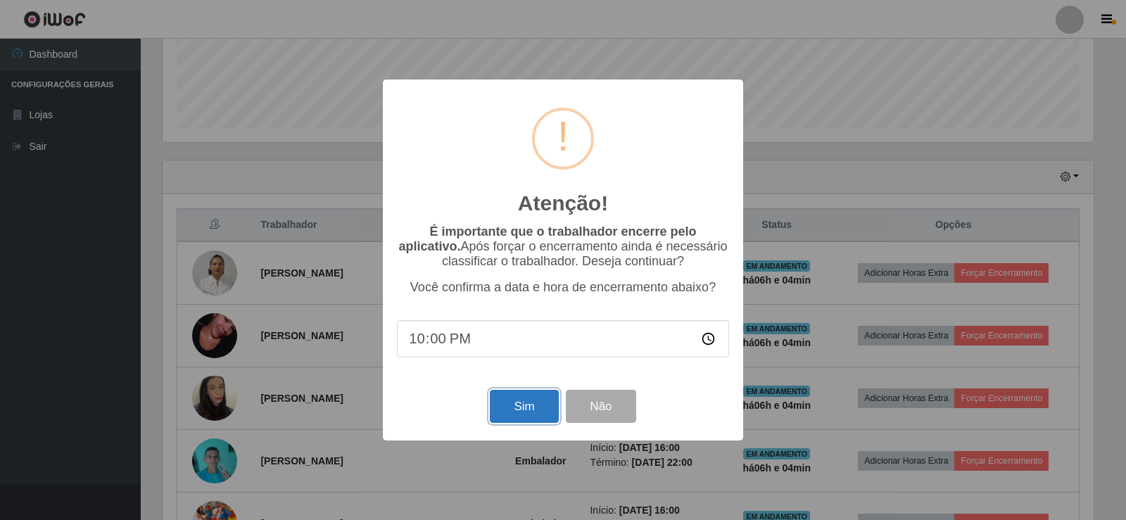
click at [526, 405] on button "Sim" at bounding box center [524, 406] width 68 height 33
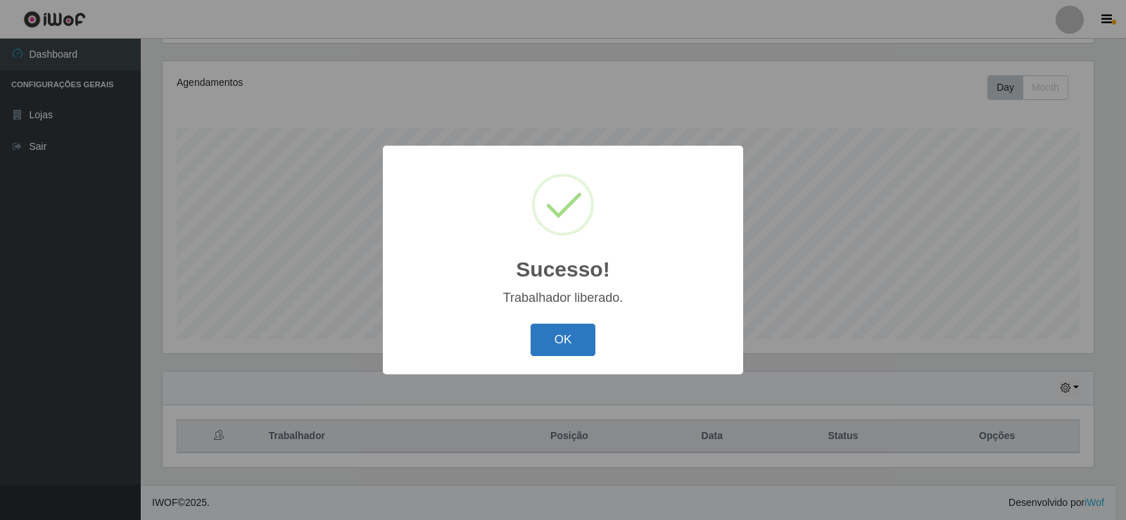
drag, startPoint x: 547, startPoint y: 347, endPoint x: 721, endPoint y: 289, distance: 184.1
click at [548, 347] on button "OK" at bounding box center [563, 340] width 65 height 33
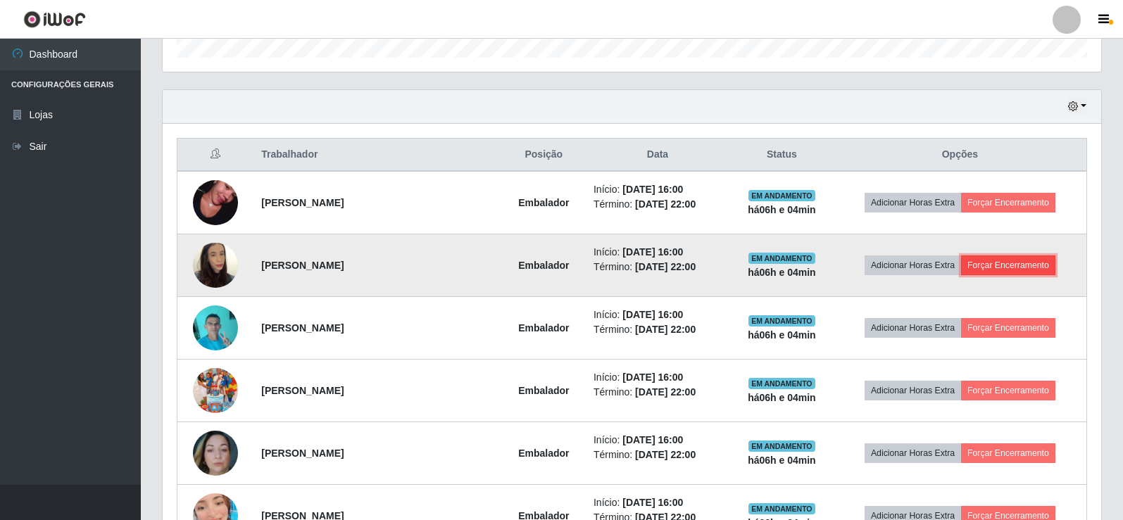
click at [1027, 269] on button "Forçar Encerramento" at bounding box center [1008, 265] width 94 height 20
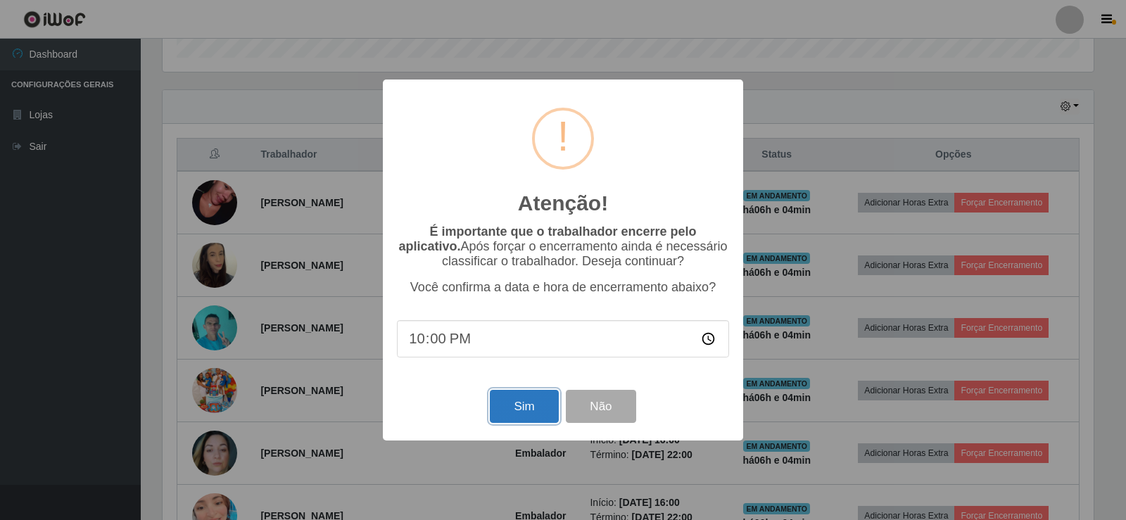
click at [541, 405] on button "Sim" at bounding box center [524, 406] width 68 height 33
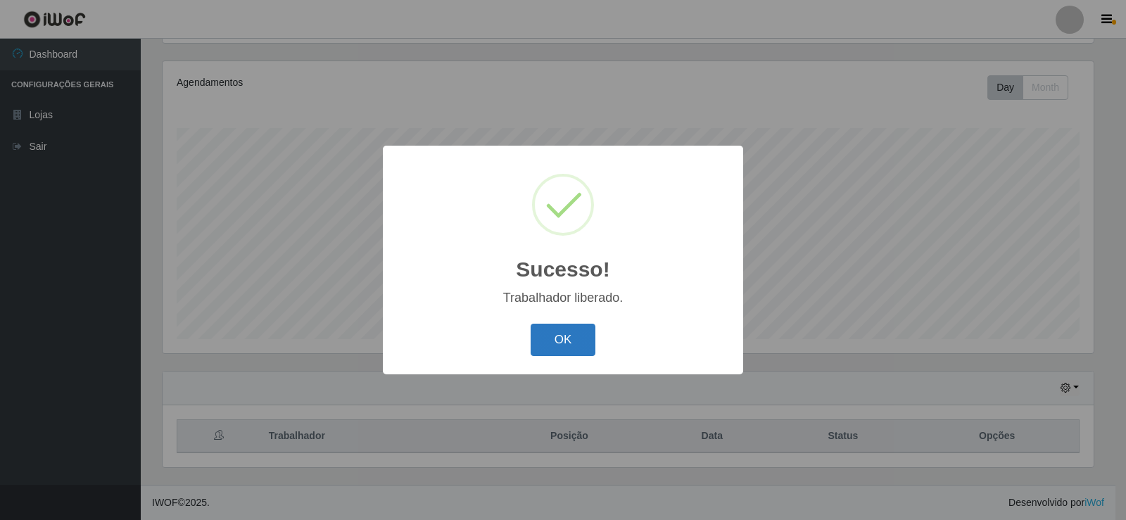
click at [574, 347] on button "OK" at bounding box center [563, 340] width 65 height 33
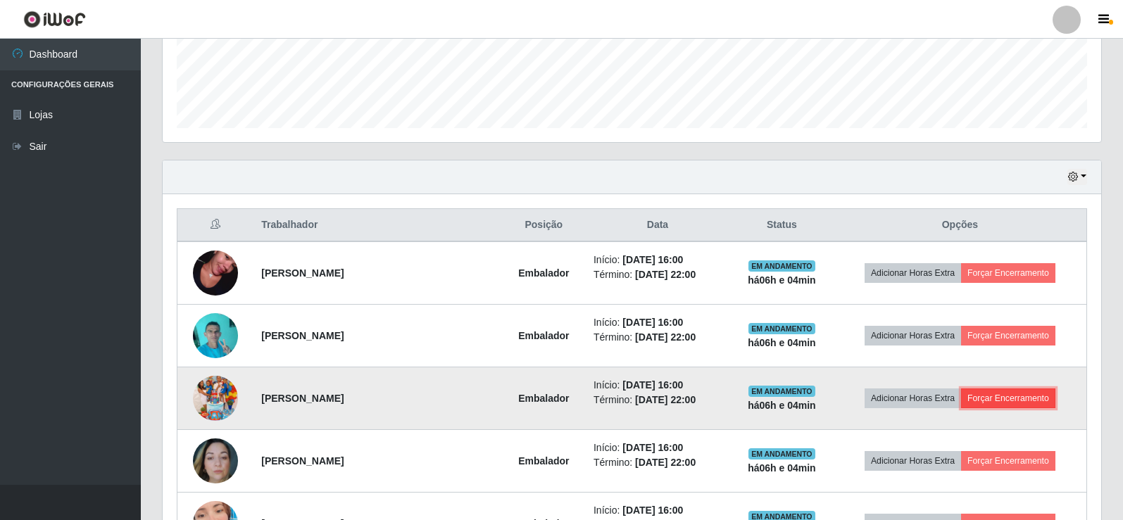
click at [1006, 401] on button "Forçar Encerramento" at bounding box center [1008, 398] width 94 height 20
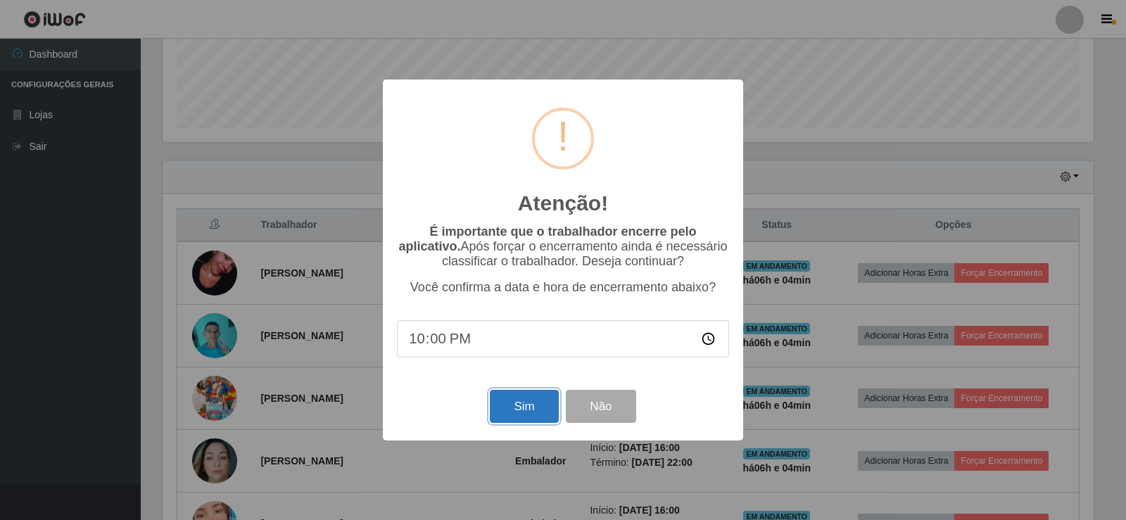
click at [507, 408] on button "Sim" at bounding box center [524, 406] width 68 height 33
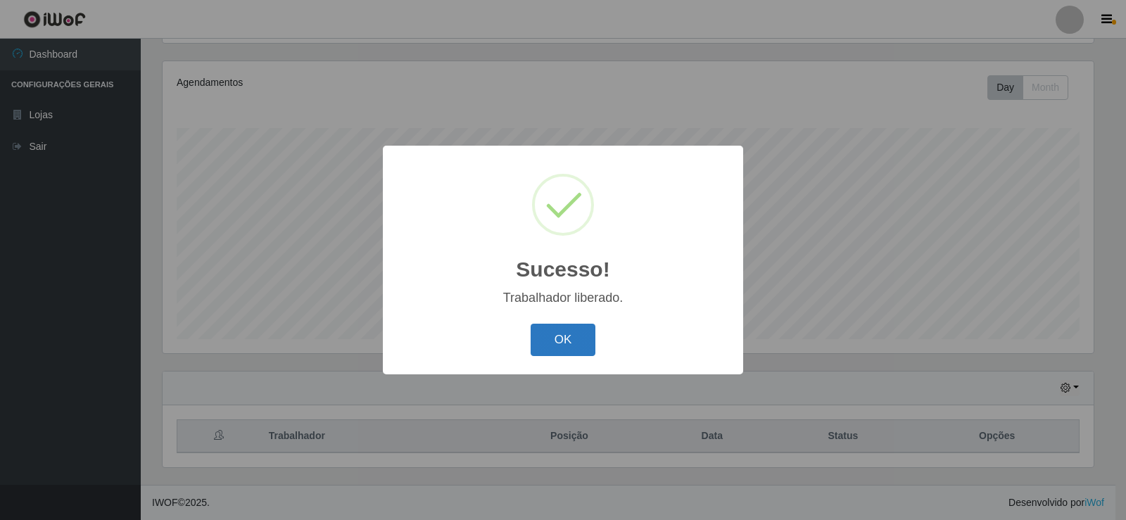
click at [552, 340] on button "OK" at bounding box center [563, 340] width 65 height 33
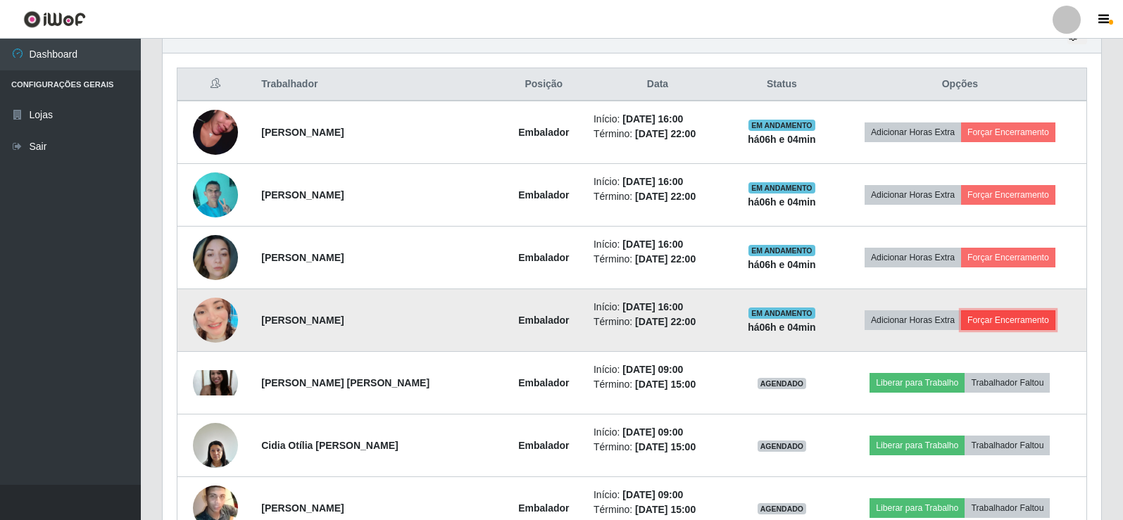
click at [1006, 321] on button "Forçar Encerramento" at bounding box center [1008, 320] width 94 height 20
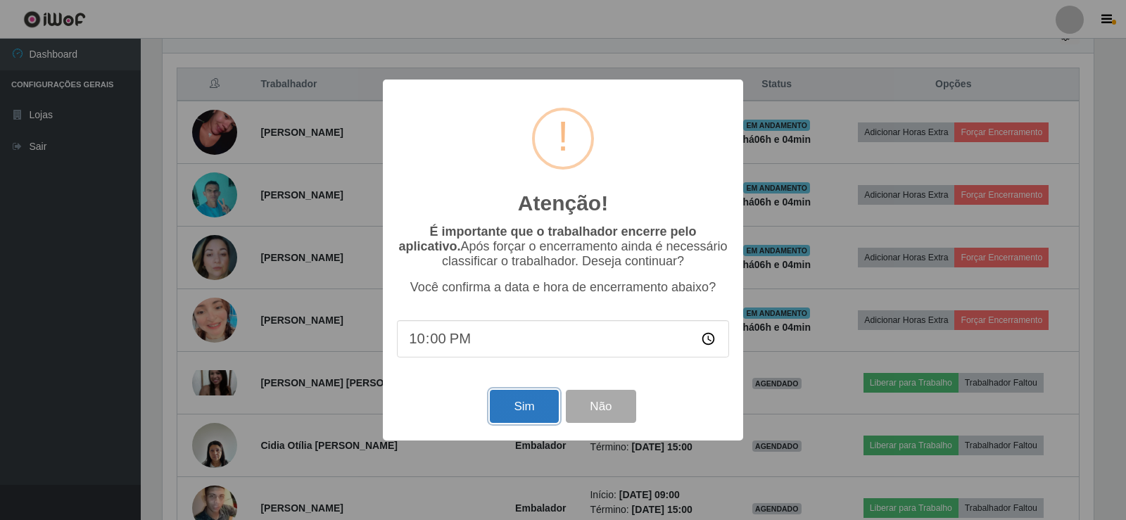
click at [514, 410] on button "Sim" at bounding box center [524, 406] width 68 height 33
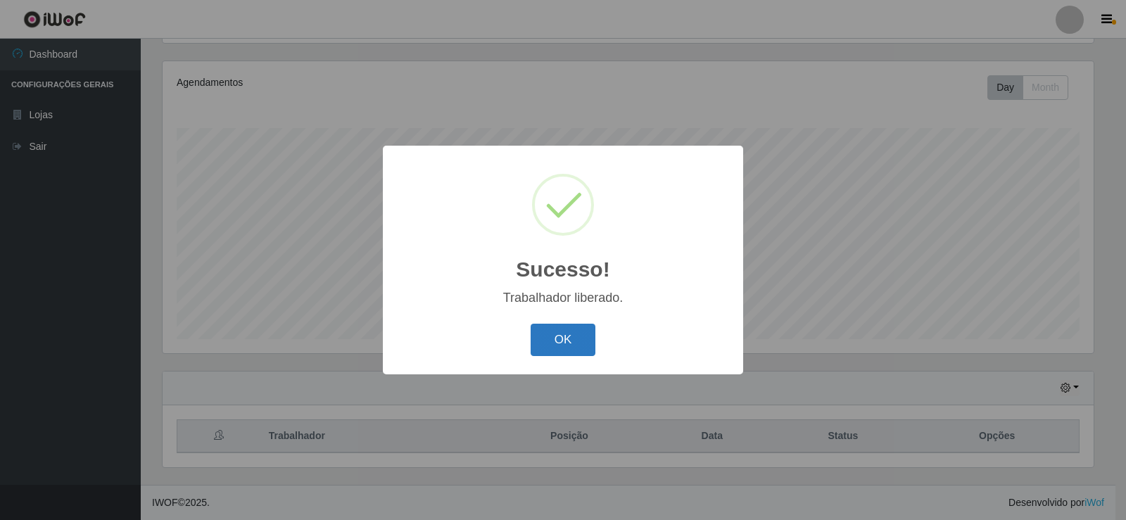
click at [576, 349] on button "OK" at bounding box center [563, 340] width 65 height 33
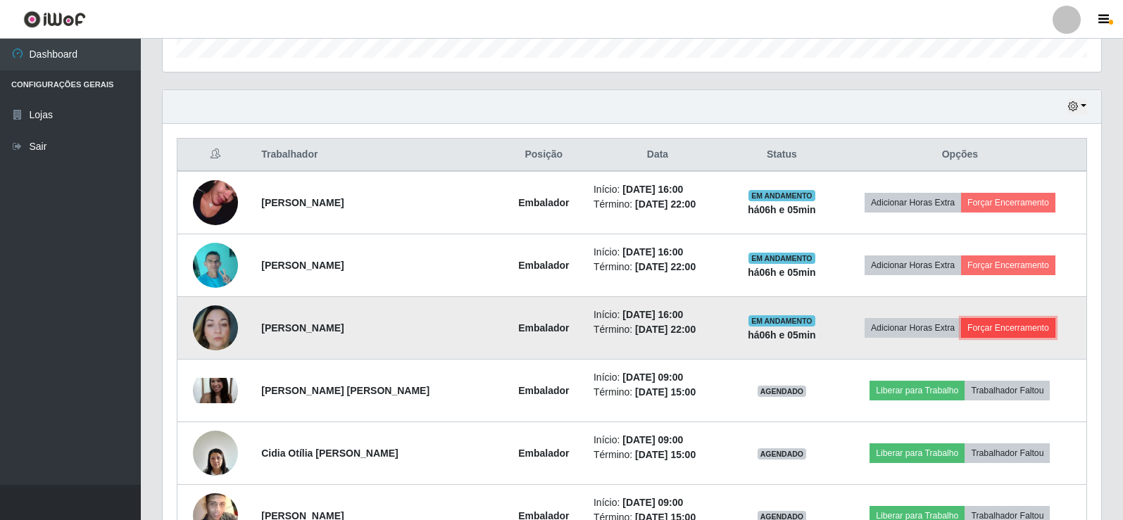
click at [1041, 327] on button "Forçar Encerramento" at bounding box center [1008, 328] width 94 height 20
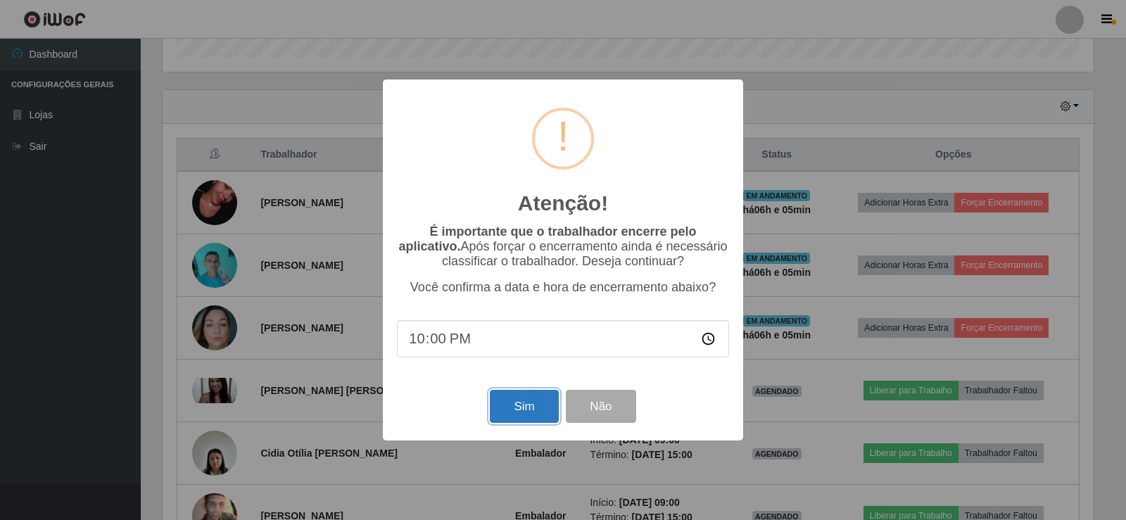
click at [542, 405] on button "Sim" at bounding box center [524, 406] width 68 height 33
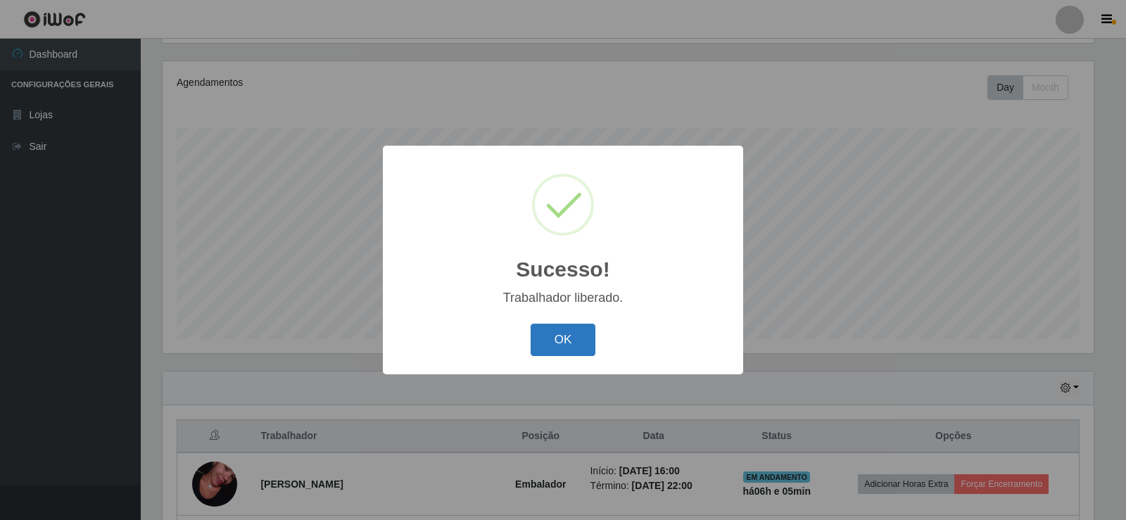
click at [552, 348] on button "OK" at bounding box center [563, 340] width 65 height 33
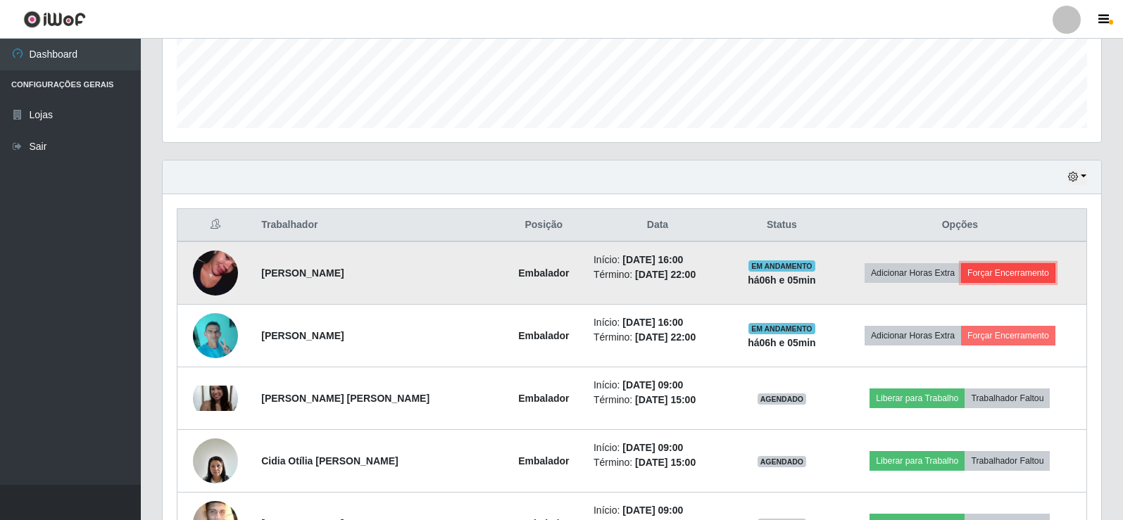
click at [1026, 274] on button "Forçar Encerramento" at bounding box center [1008, 273] width 94 height 20
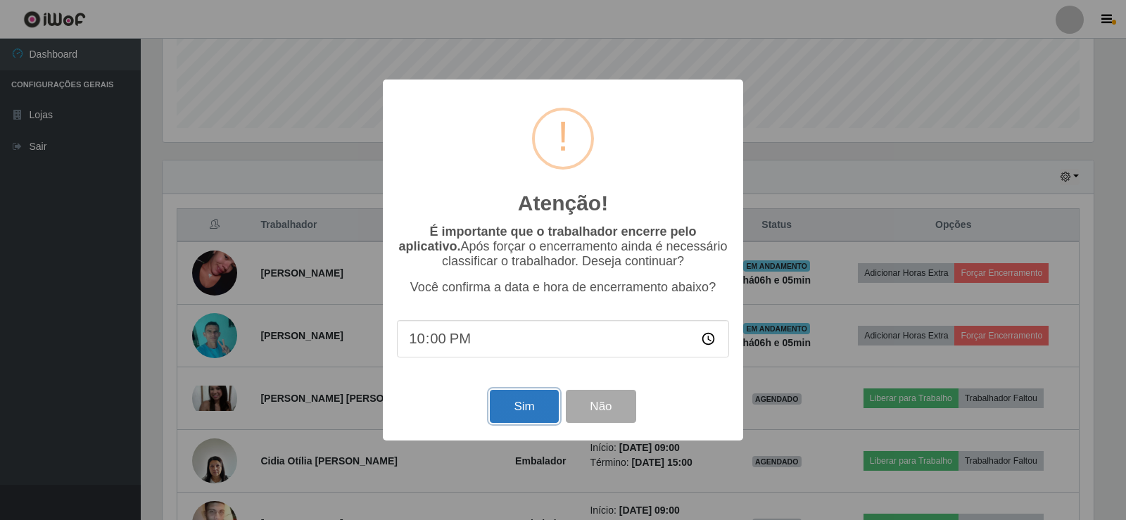
click at [515, 412] on button "Sim" at bounding box center [524, 406] width 68 height 33
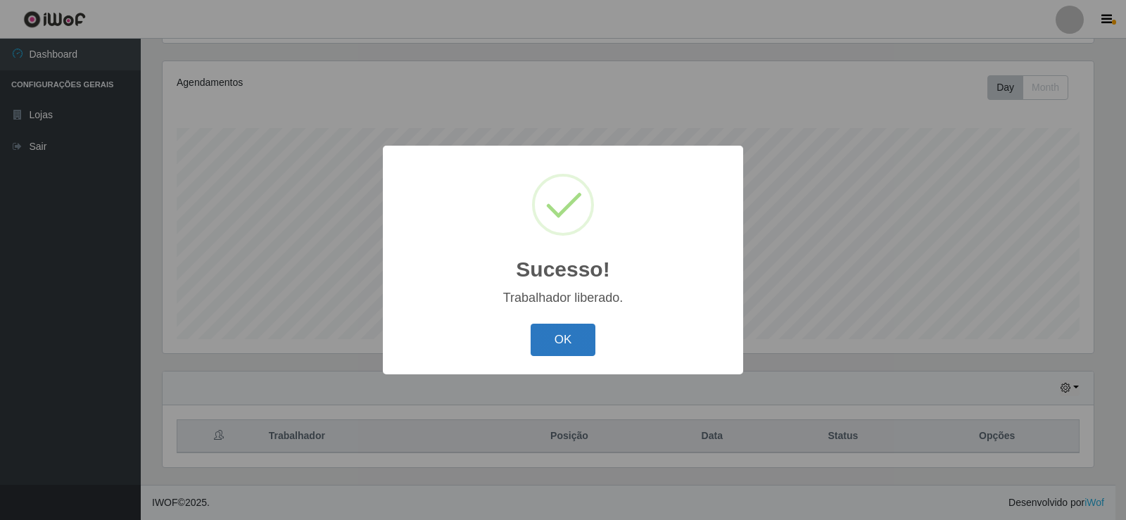
click at [566, 345] on button "OK" at bounding box center [563, 340] width 65 height 33
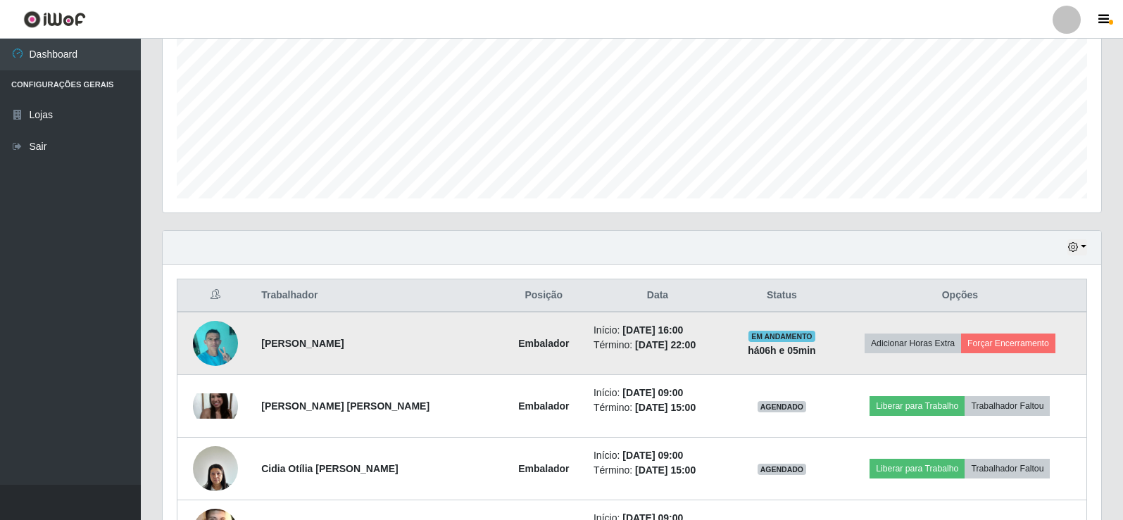
click at [227, 331] on img at bounding box center [215, 343] width 45 height 60
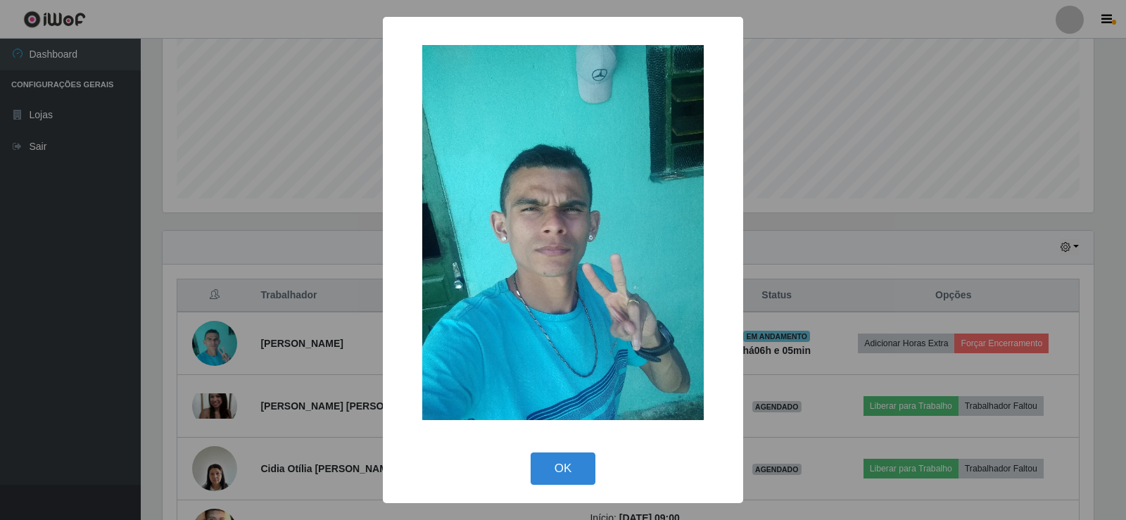
click at [263, 322] on div "× OK Cancel" at bounding box center [563, 260] width 1126 height 520
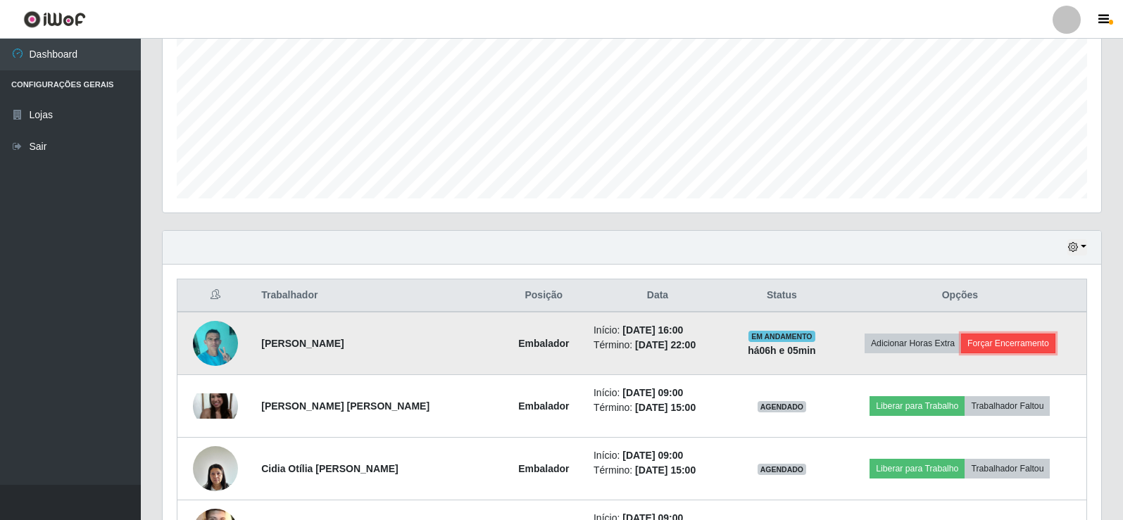
click at [1036, 351] on button "Forçar Encerramento" at bounding box center [1008, 344] width 94 height 20
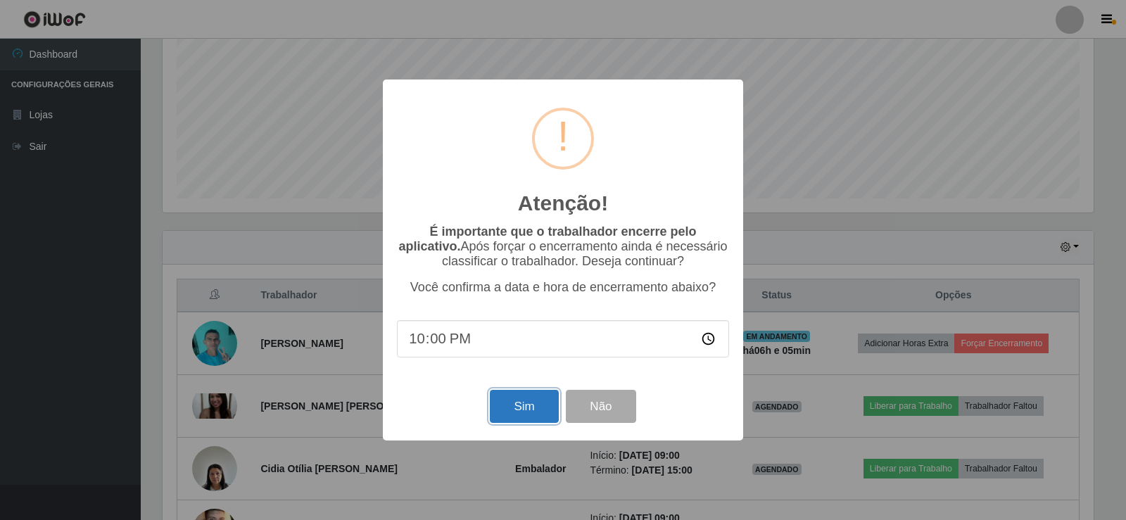
click at [521, 402] on button "Sim" at bounding box center [524, 406] width 68 height 33
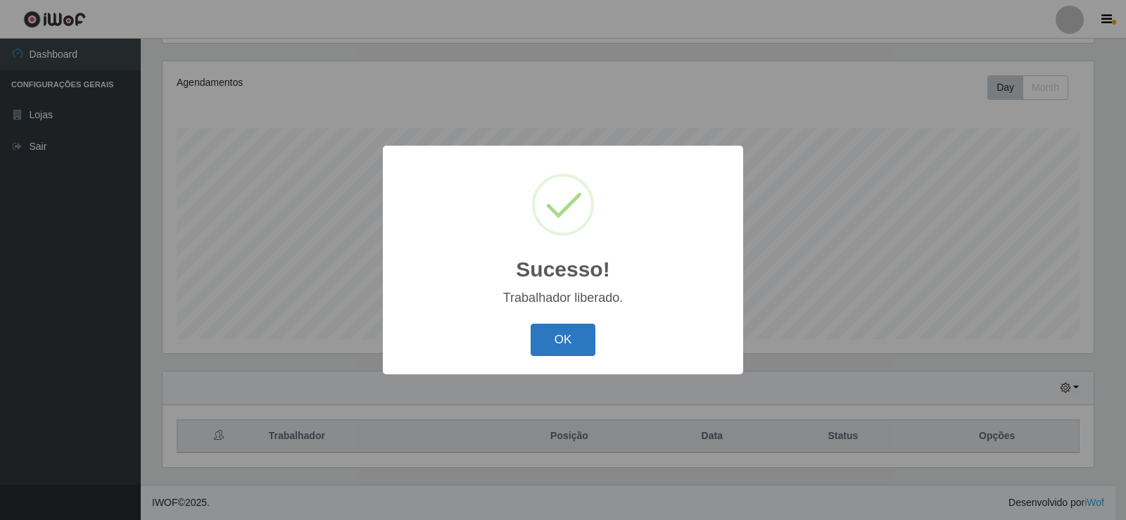
click at [568, 345] on button "OK" at bounding box center [563, 340] width 65 height 33
